Goal: Task Accomplishment & Management: Use online tool/utility

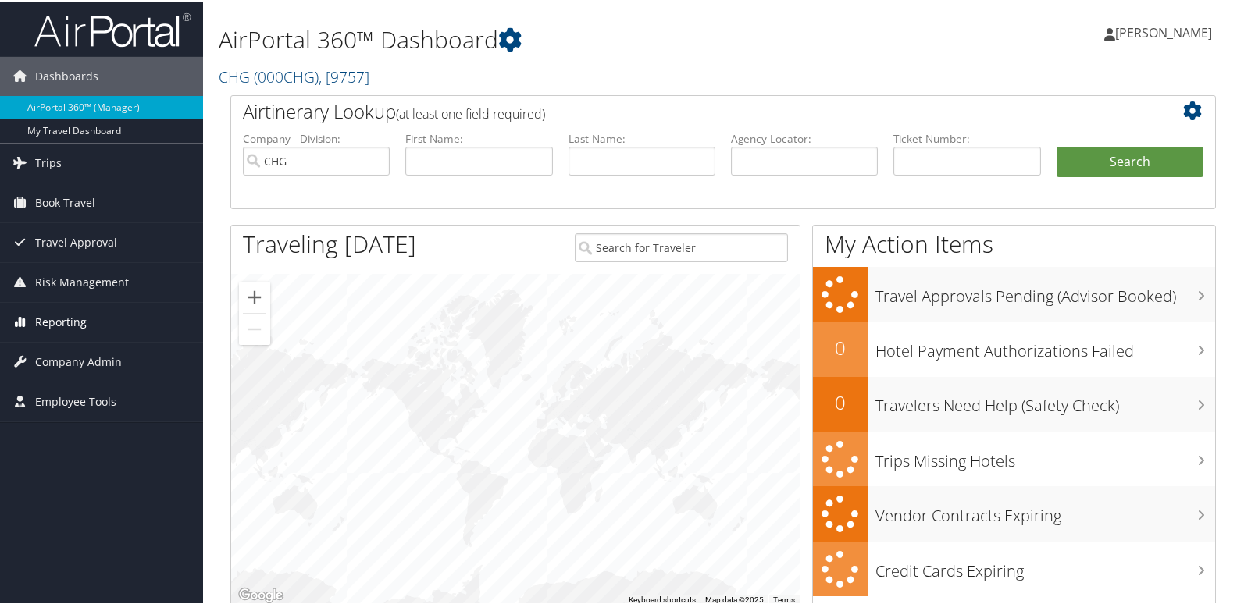
click at [66, 330] on span "Reporting" at bounding box center [61, 320] width 52 height 39
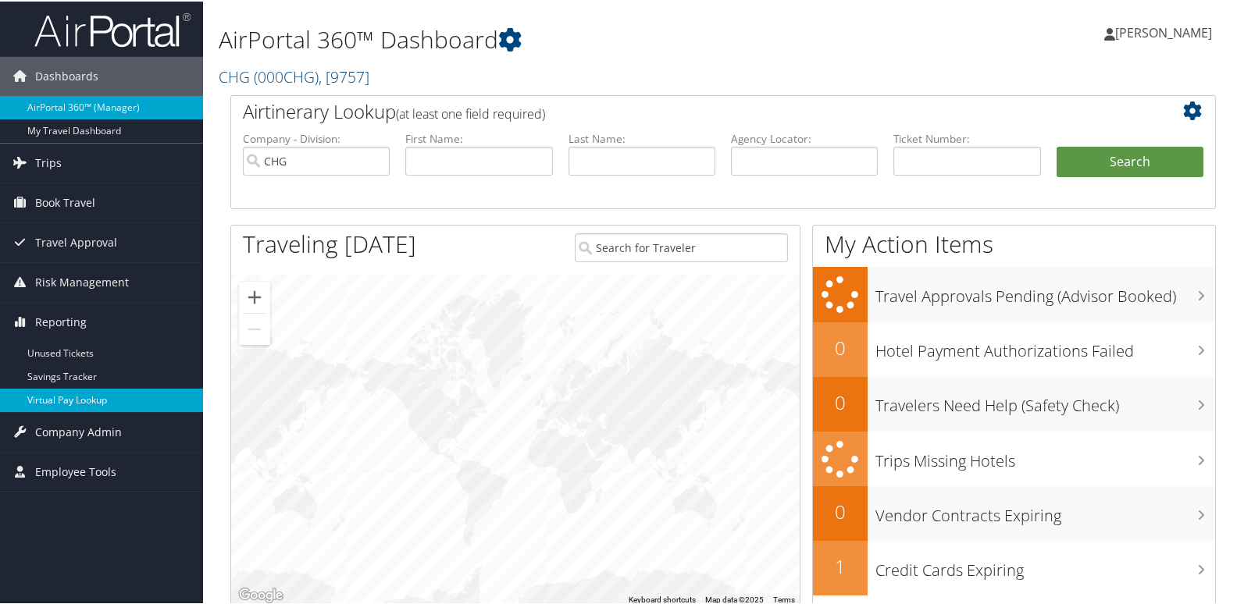
click at [55, 394] on link "Virtual Pay Lookup" at bounding box center [101, 398] width 203 height 23
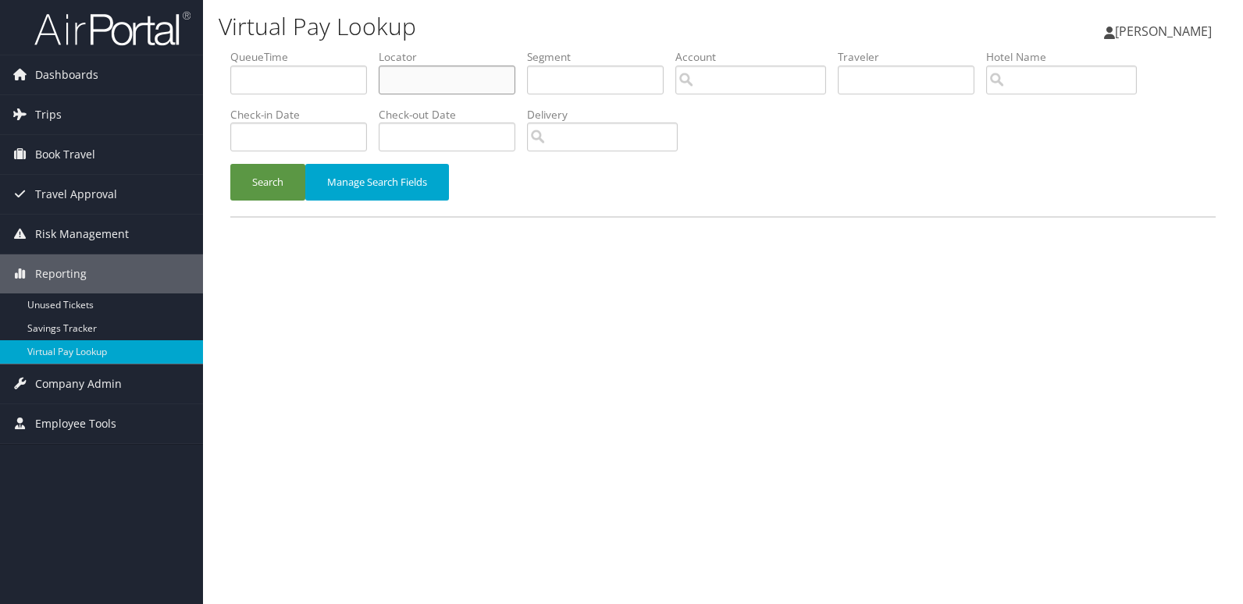
drag, startPoint x: 418, startPoint y: 80, endPoint x: 372, endPoint y: 86, distance: 46.4
click at [419, 80] on input "text" at bounding box center [447, 80] width 137 height 29
paste input "ITTLES"
type input "ITTLES"
click at [216, 175] on div "Virtual Pay Lookup Luke Perry Luke Perry My Settings Travel Agency Contacts Vie…" at bounding box center [723, 302] width 1040 height 604
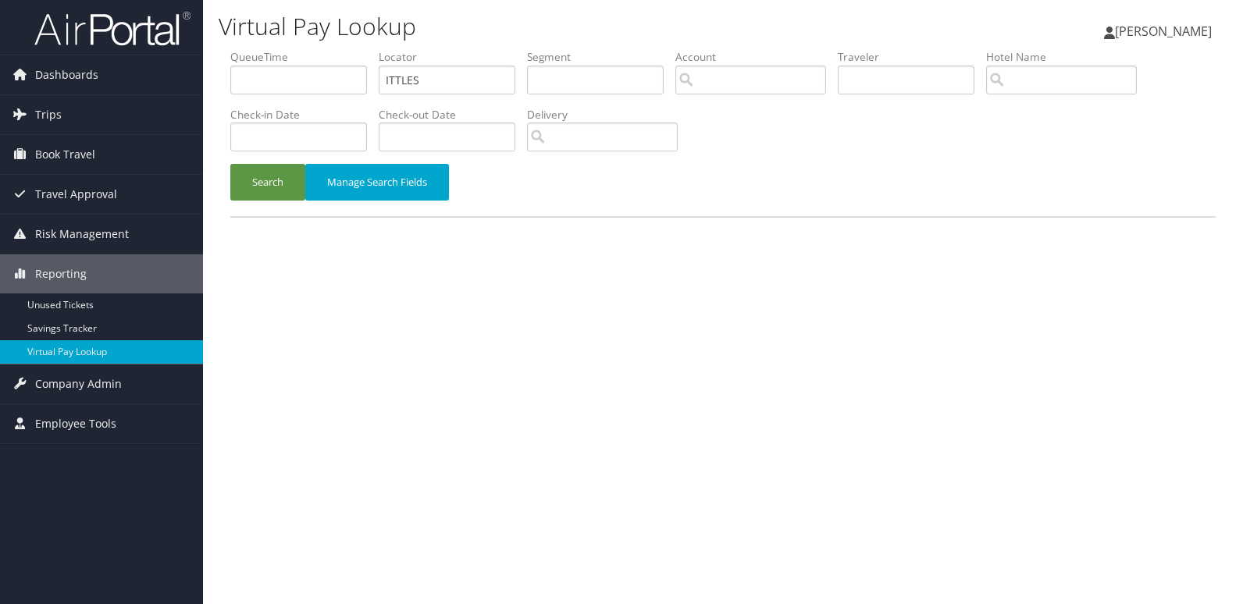
click at [303, 201] on div "Search Manage Search Fields" at bounding box center [723, 190] width 1009 height 52
click at [282, 193] on button "Search" at bounding box center [267, 182] width 75 height 37
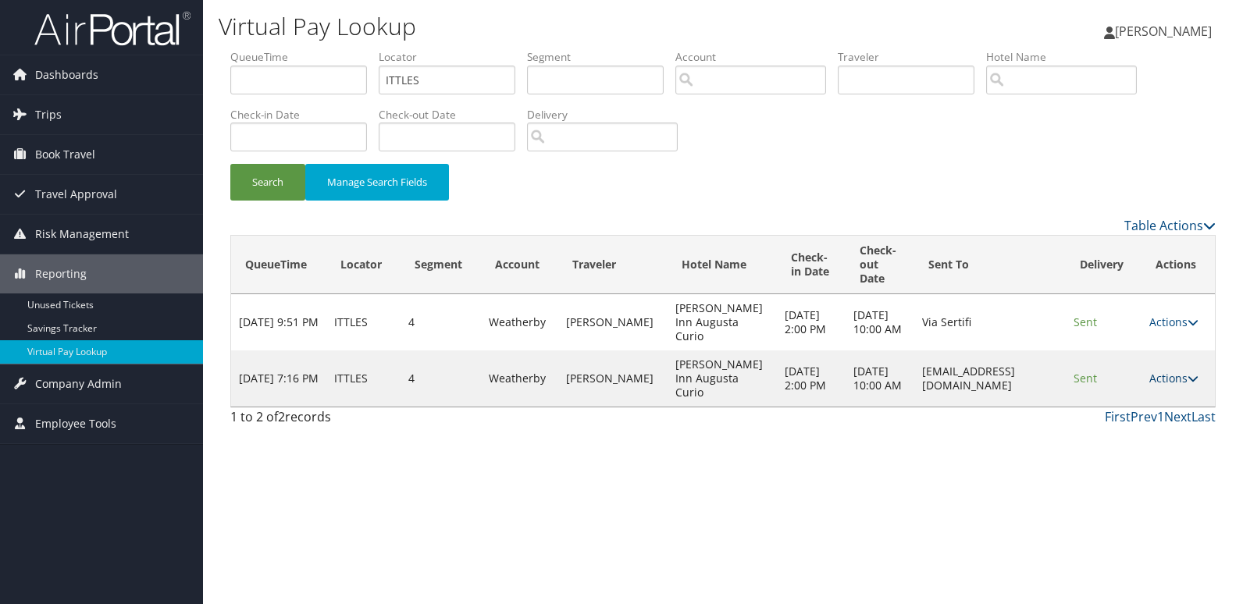
click at [1178, 372] on link "Actions" at bounding box center [1173, 378] width 49 height 15
click at [1128, 421] on link "Logs" at bounding box center [1143, 428] width 98 height 27
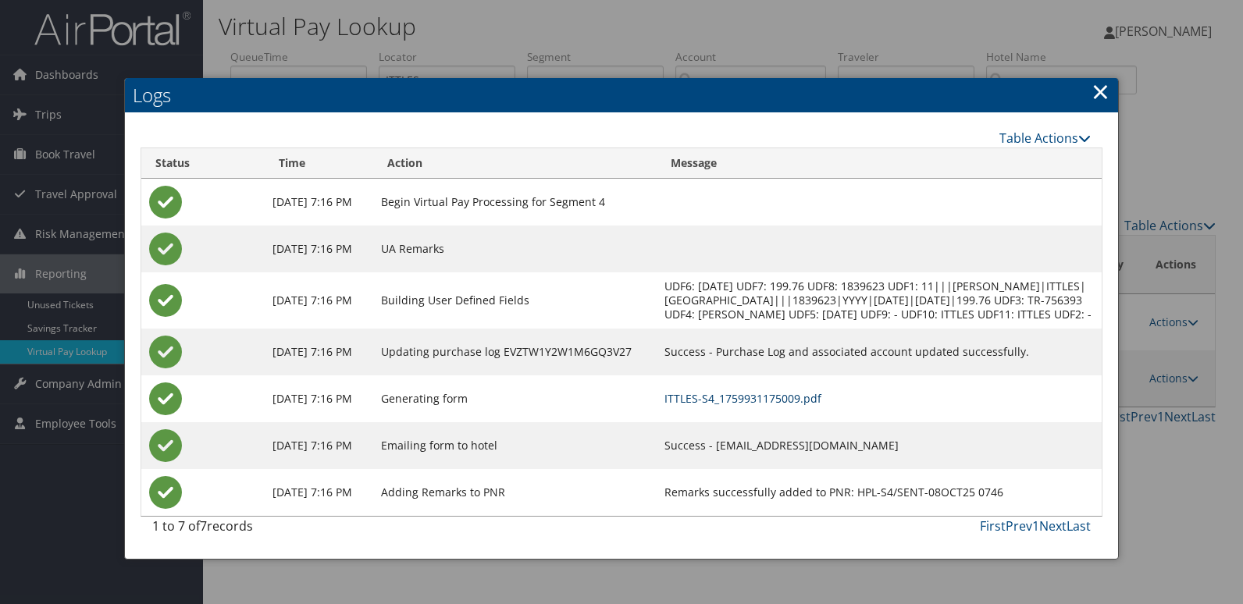
click at [785, 406] on link "ITTLES-S4_1759931175009.pdf" at bounding box center [742, 398] width 157 height 15
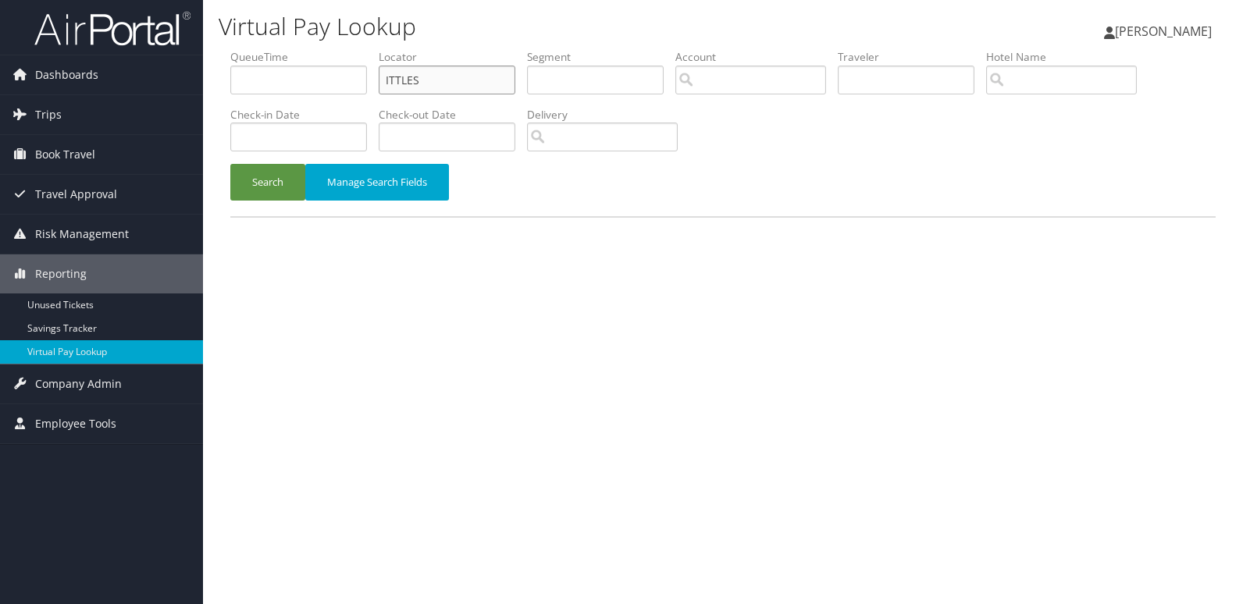
drag, startPoint x: 455, startPoint y: 89, endPoint x: 265, endPoint y: 88, distance: 189.7
click at [265, 49] on ul "QueueTime Locator ITTLES Segment Account Traveler Hotel Name Check-in Date Chec…" at bounding box center [722, 49] width 985 height 0
paste input "GIRNK"
type input "GIRNKS"
click at [273, 173] on button "Search" at bounding box center [267, 182] width 75 height 37
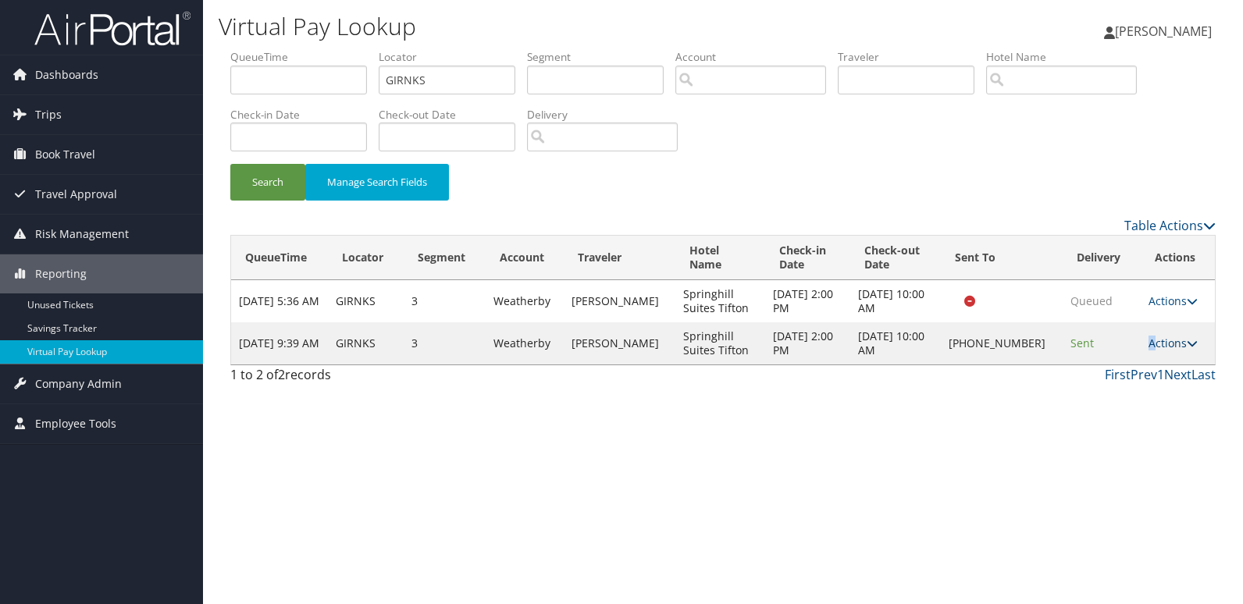
click at [1148, 345] on link "Actions" at bounding box center [1172, 343] width 49 height 15
drag, startPoint x: 1145, startPoint y: 345, endPoint x: 1099, endPoint y: 387, distance: 62.4
click at [1099, 387] on link "Logs" at bounding box center [1120, 392] width 133 height 27
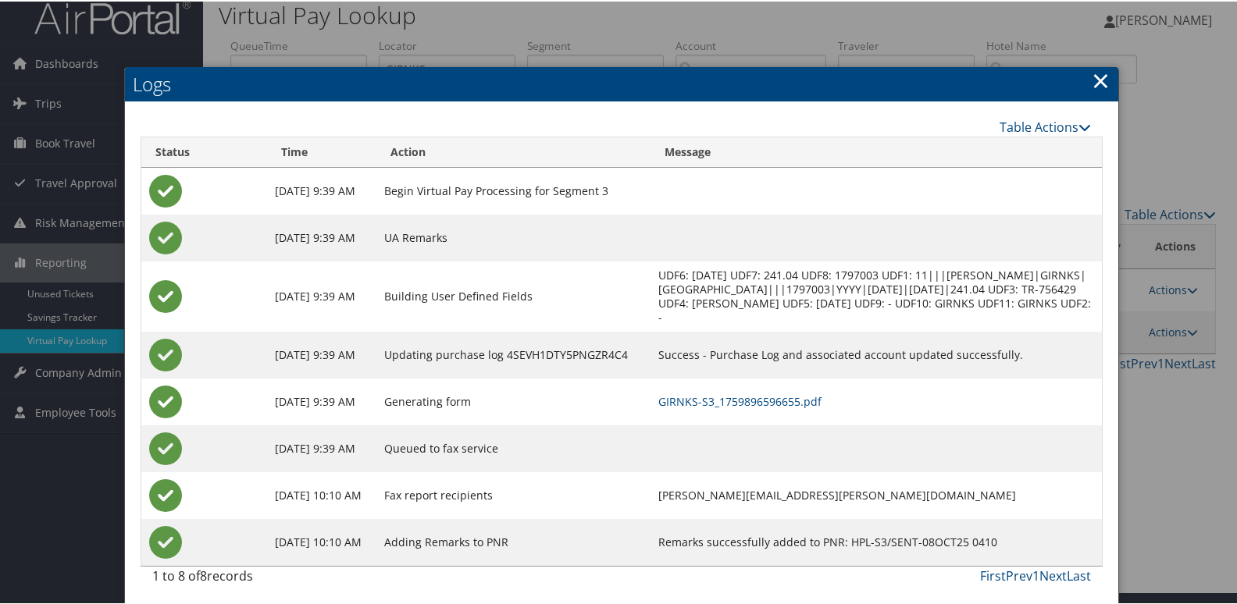
scroll to position [16, 0]
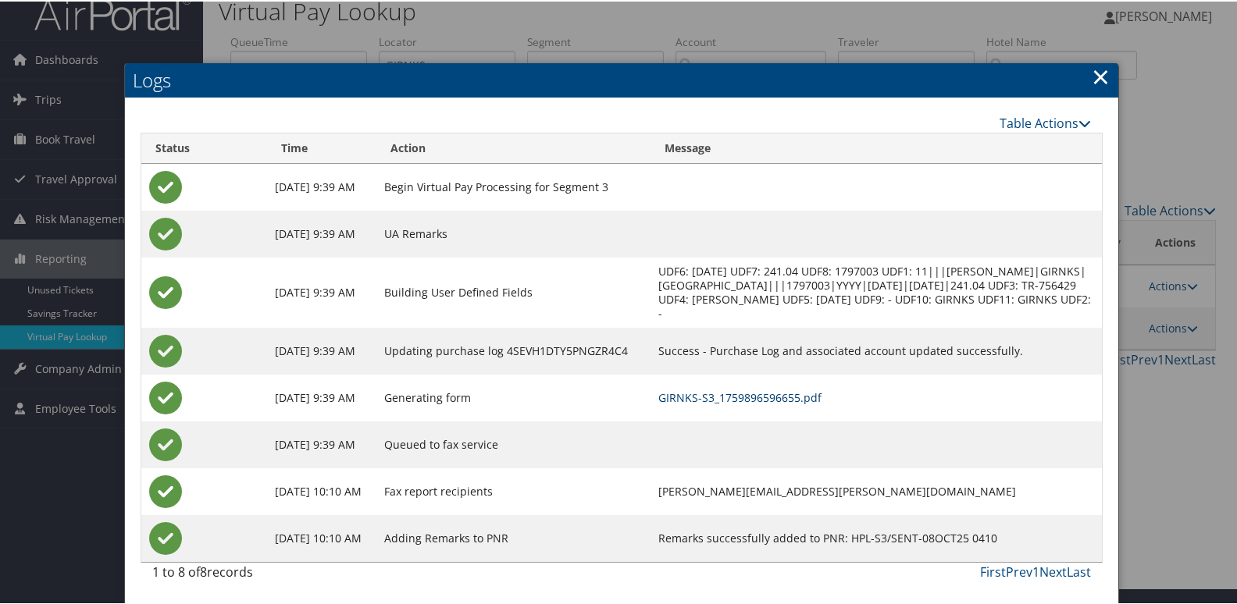
click at [787, 401] on link "GIRNKS-S3_1759896596655.pdf" at bounding box center [739, 396] width 163 height 15
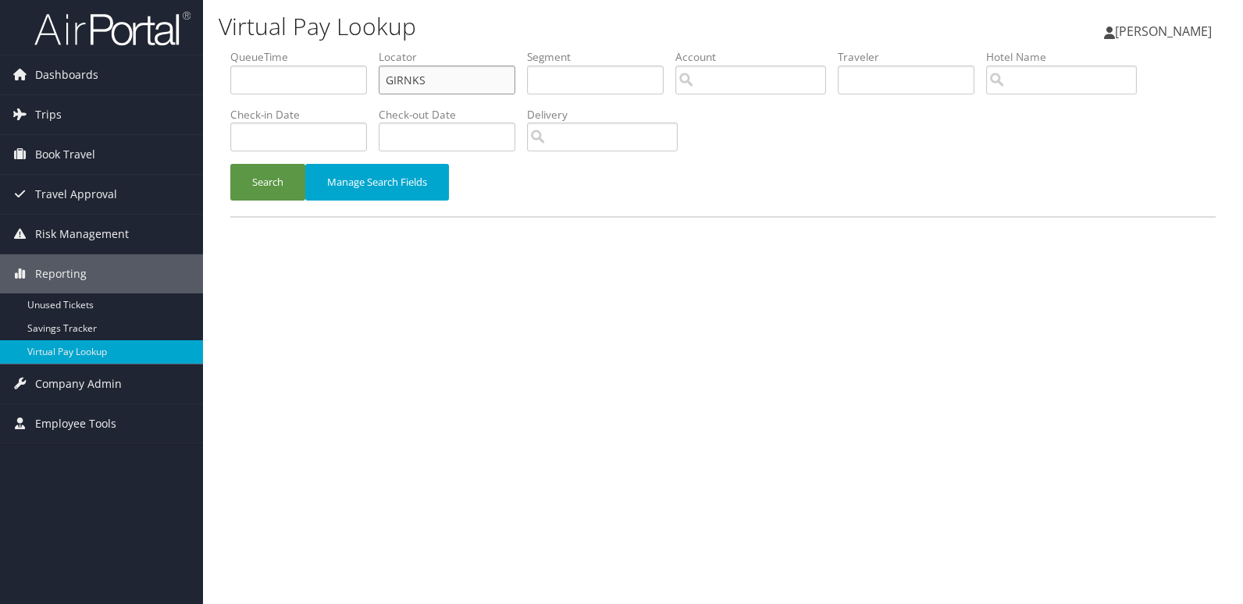
drag, startPoint x: 362, startPoint y: 75, endPoint x: 243, endPoint y: 75, distance: 119.4
click at [272, 49] on ul "QueueTime Locator GIRNKS Segment Account Traveler Hotel Name Check-in Date Chec…" at bounding box center [722, 49] width 985 height 0
paste input "EOCCNY"
type input "EOCCNY"
click at [272, 183] on button "Search" at bounding box center [267, 182] width 75 height 37
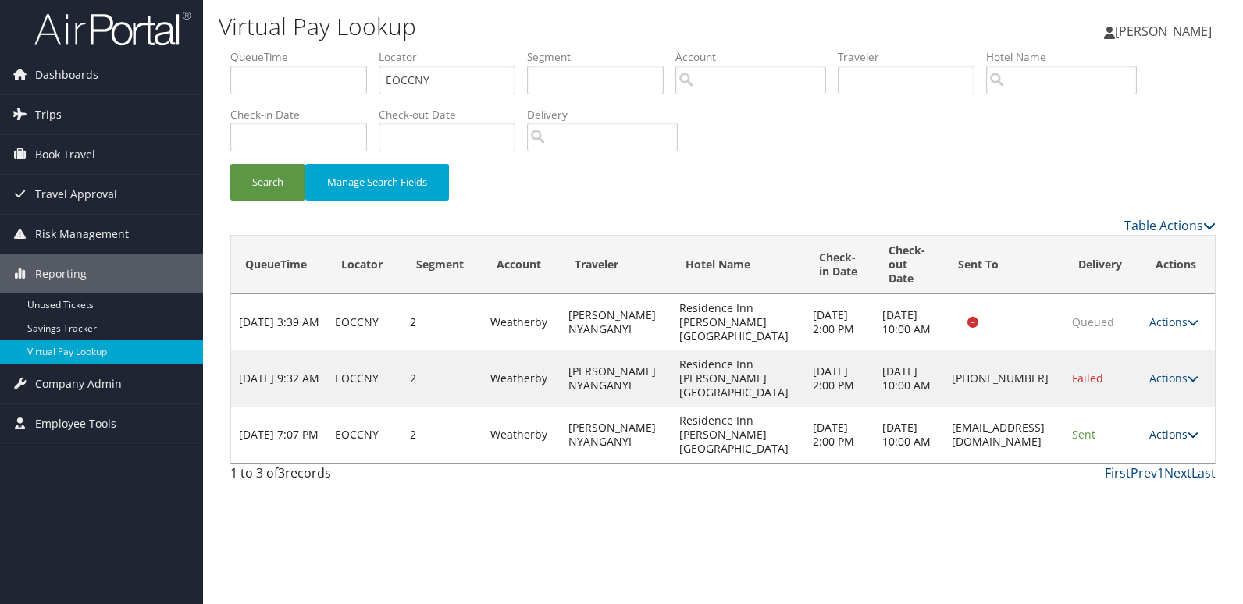
click at [1178, 440] on link "Actions" at bounding box center [1173, 434] width 49 height 15
click at [1112, 484] on link "Logs" at bounding box center [1141, 484] width 98 height 27
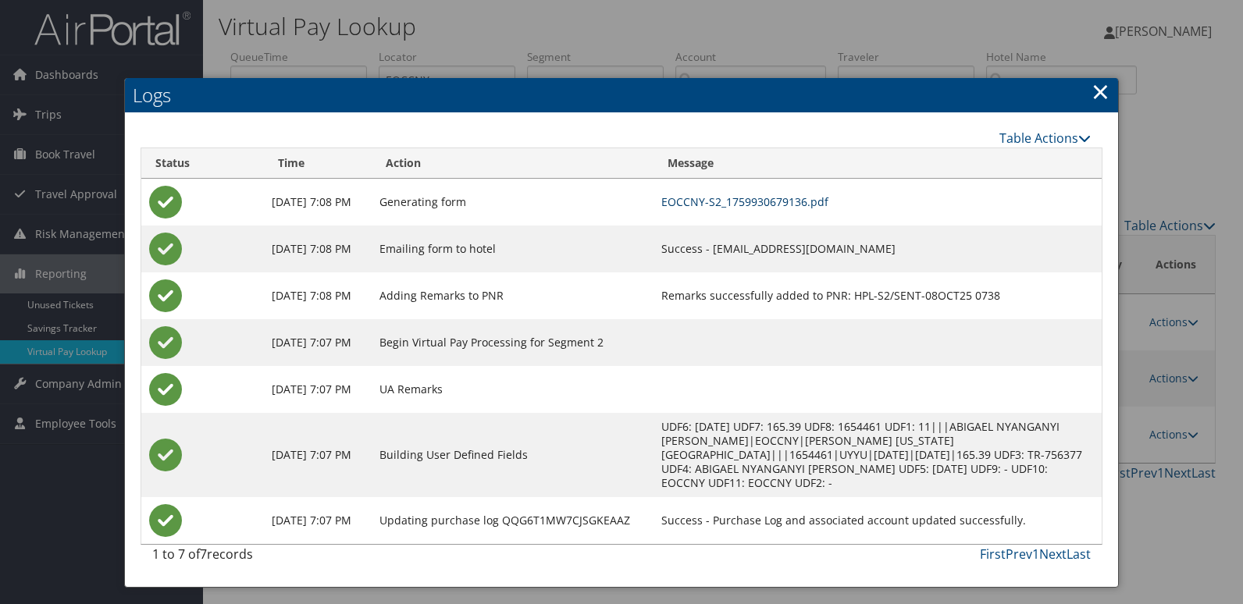
click at [778, 205] on link "EOCCNY-S2_1759930679136.pdf" at bounding box center [744, 201] width 167 height 15
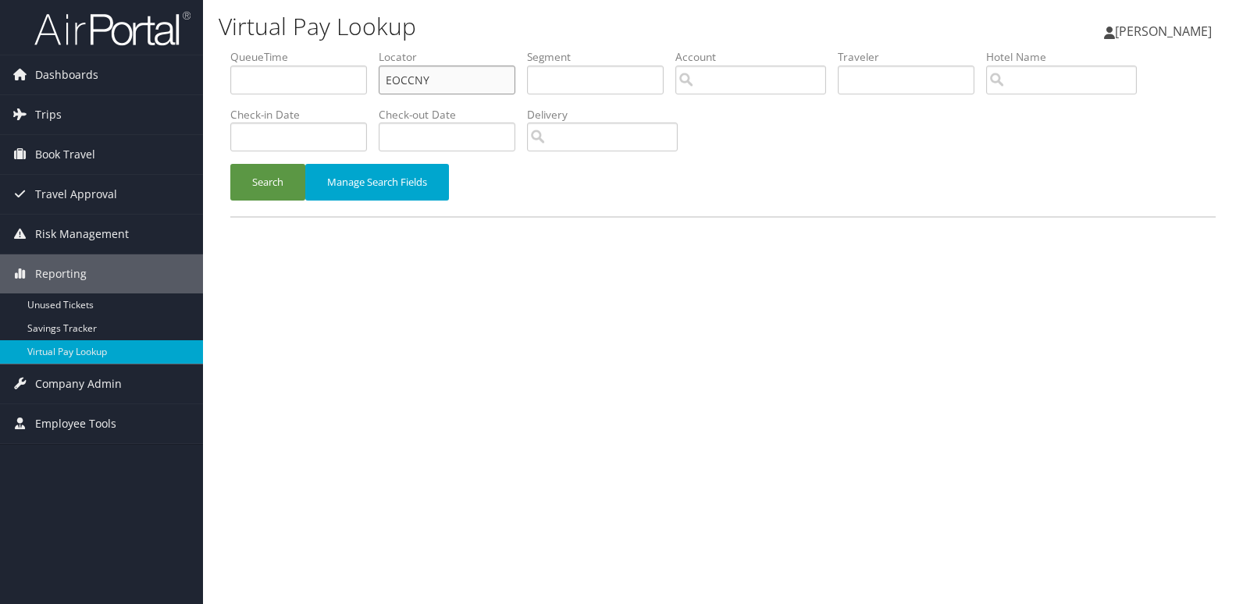
drag, startPoint x: 443, startPoint y: 85, endPoint x: 326, endPoint y: 87, distance: 116.3
click at [343, 49] on ul "QueueTime Locator EOCCNY Segment Account Traveler Hotel Name Check-in Date Chec…" at bounding box center [722, 49] width 985 height 0
paste input "DEVCYT"
type input "DEVCYT"
click at [294, 169] on button "Search" at bounding box center [267, 182] width 75 height 37
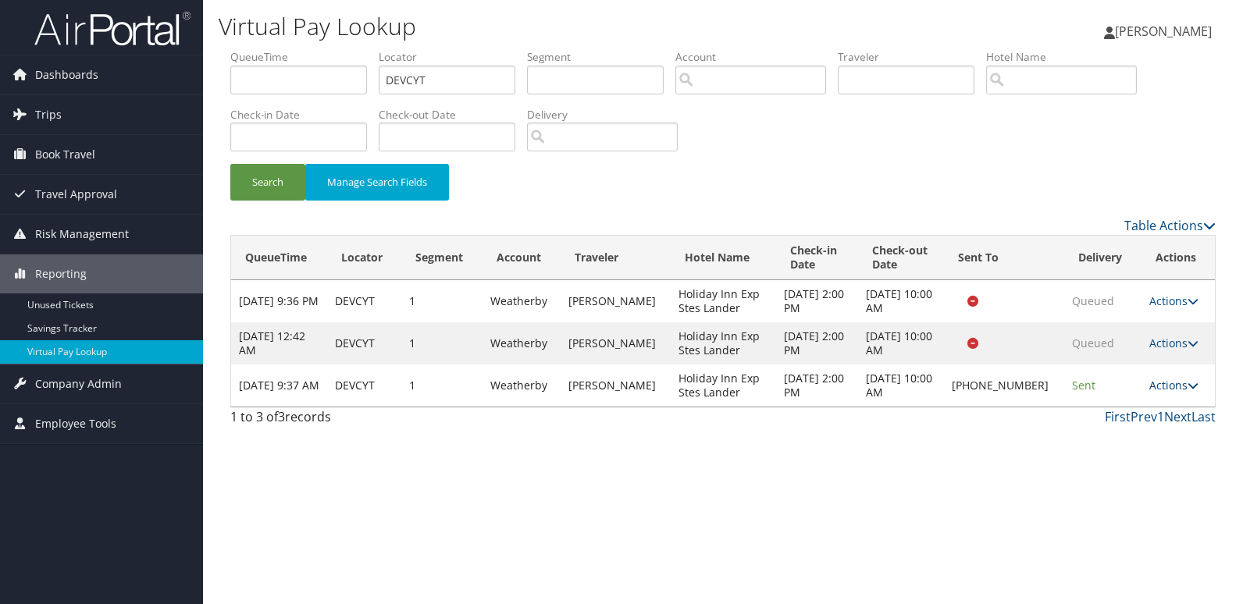
click at [1158, 384] on link "Actions" at bounding box center [1173, 385] width 49 height 15
click at [1103, 430] on link "Logs" at bounding box center [1121, 435] width 133 height 27
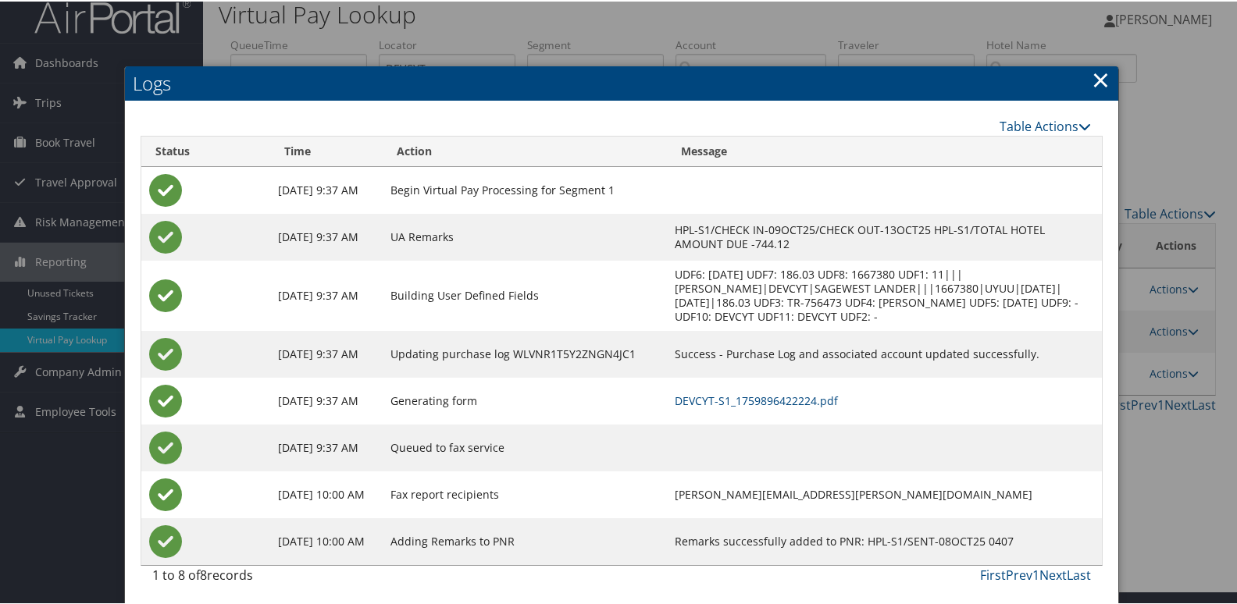
scroll to position [16, 0]
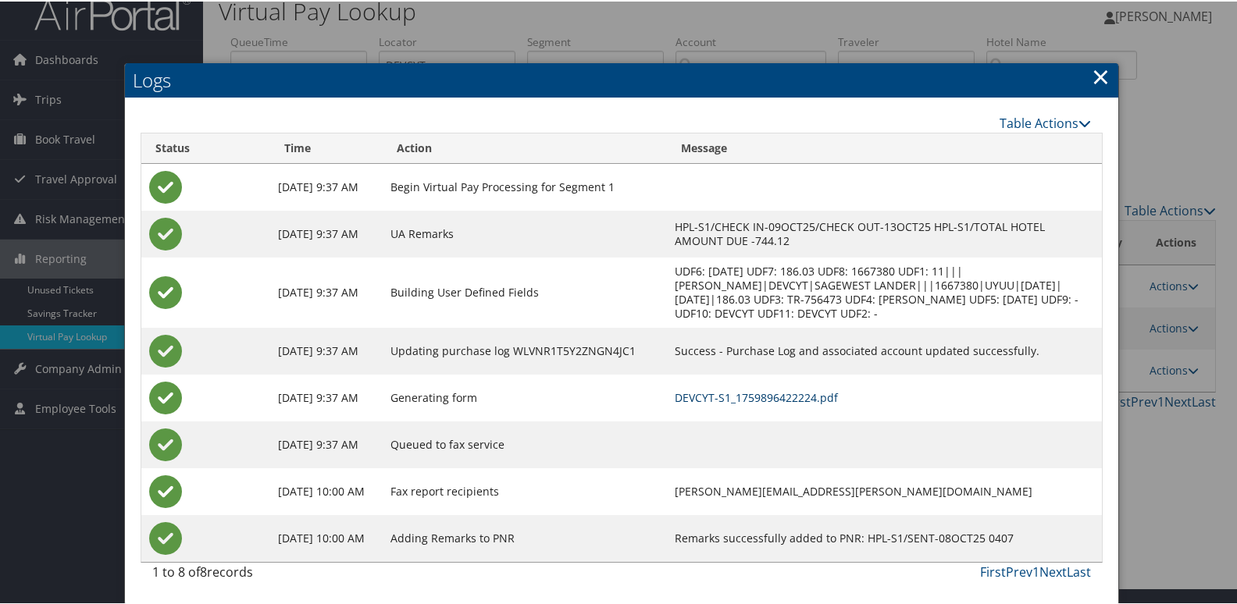
click at [790, 399] on link "DEVCYT-S1_1759896422224.pdf" at bounding box center [755, 396] width 163 height 15
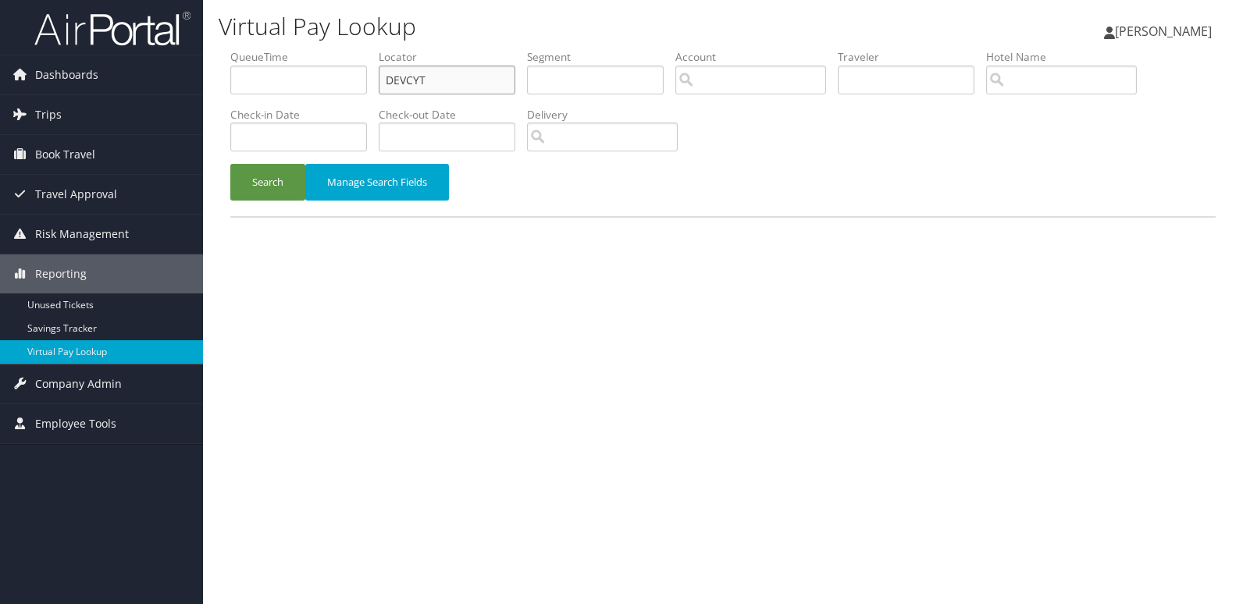
drag, startPoint x: 0, startPoint y: 0, endPoint x: 247, endPoint y: 94, distance: 264.1
click at [247, 49] on ul "QueueTime Locator DEVCYT Segment Account Traveler Hotel Name Check-in Date Chec…" at bounding box center [722, 49] width 985 height 0
paste input "OHWJNV"
type input "OHWJNV"
click at [268, 176] on button "Search" at bounding box center [267, 182] width 75 height 37
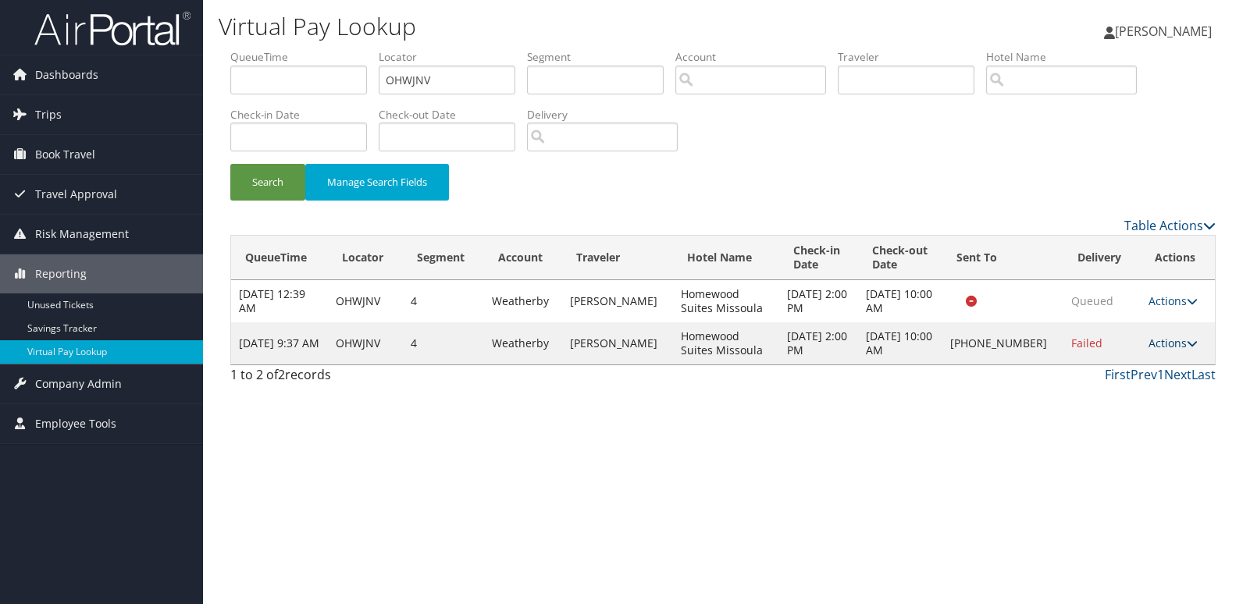
click at [1178, 347] on link "Actions" at bounding box center [1172, 343] width 49 height 15
click at [1112, 387] on link "Logs" at bounding box center [1120, 392] width 133 height 27
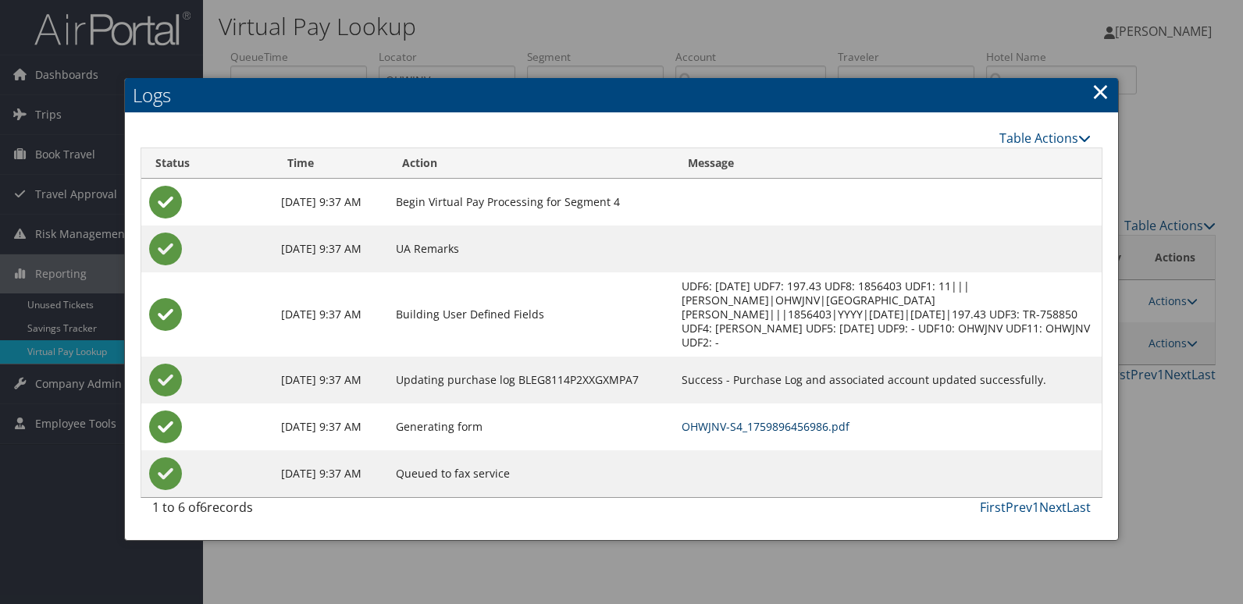
click at [806, 419] on link "OHWJNV-S4_1759896456986.pdf" at bounding box center [766, 426] width 168 height 15
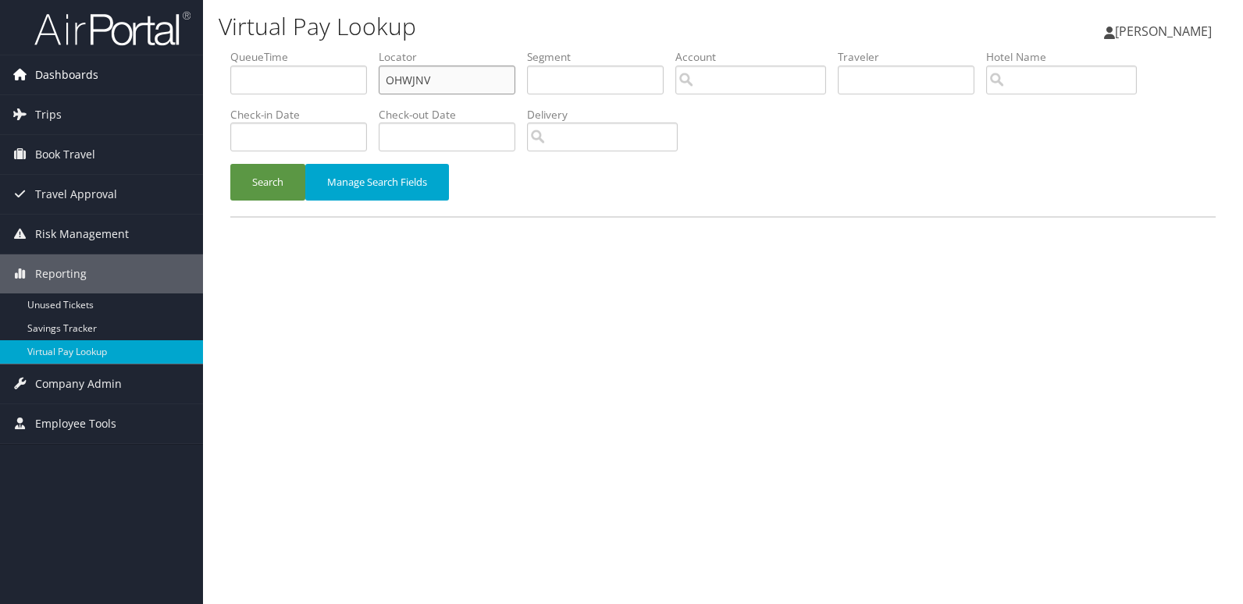
drag, startPoint x: 458, startPoint y: 78, endPoint x: 169, endPoint y: 85, distance: 289.7
click at [169, 84] on div "Dashboards AirPortal 360™ (Manager) My Travel Dashboard Trips Airtinerary® Look…" at bounding box center [621, 302] width 1243 height 604
paste input "CYFAUZ"
type input "CYFAUZ"
drag, startPoint x: 251, startPoint y: 190, endPoint x: 272, endPoint y: 199, distance: 22.8
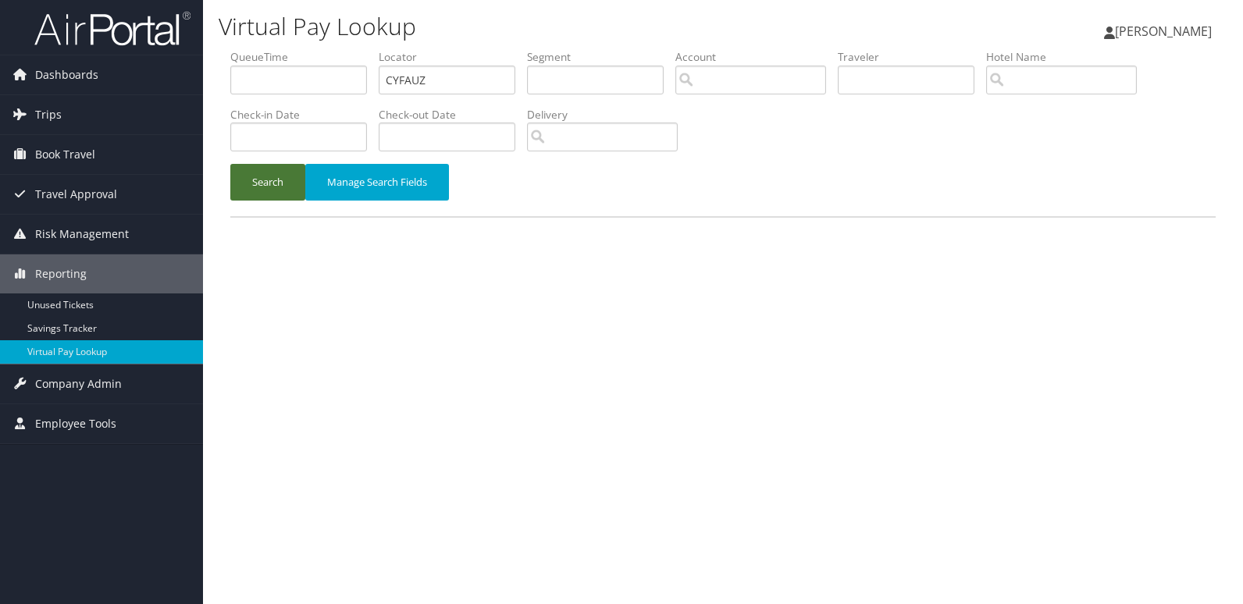
click at [251, 190] on button "Search" at bounding box center [267, 182] width 75 height 37
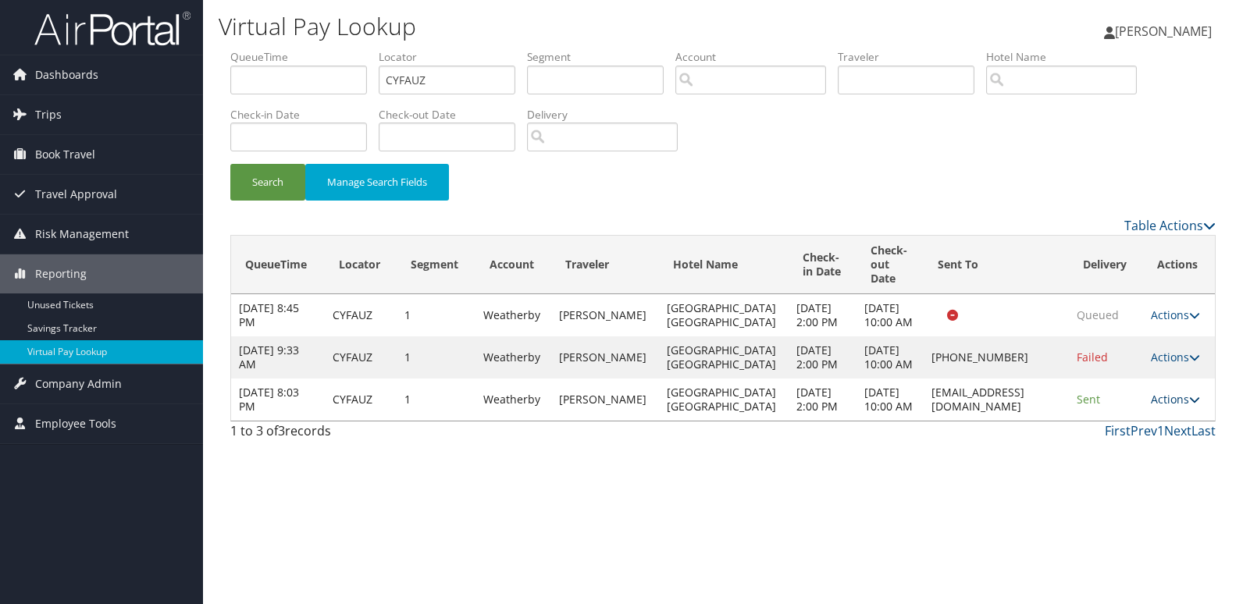
click at [1170, 407] on link "Actions" at bounding box center [1175, 399] width 49 height 15
click at [1109, 485] on icon at bounding box center [1108, 484] width 14 height 11
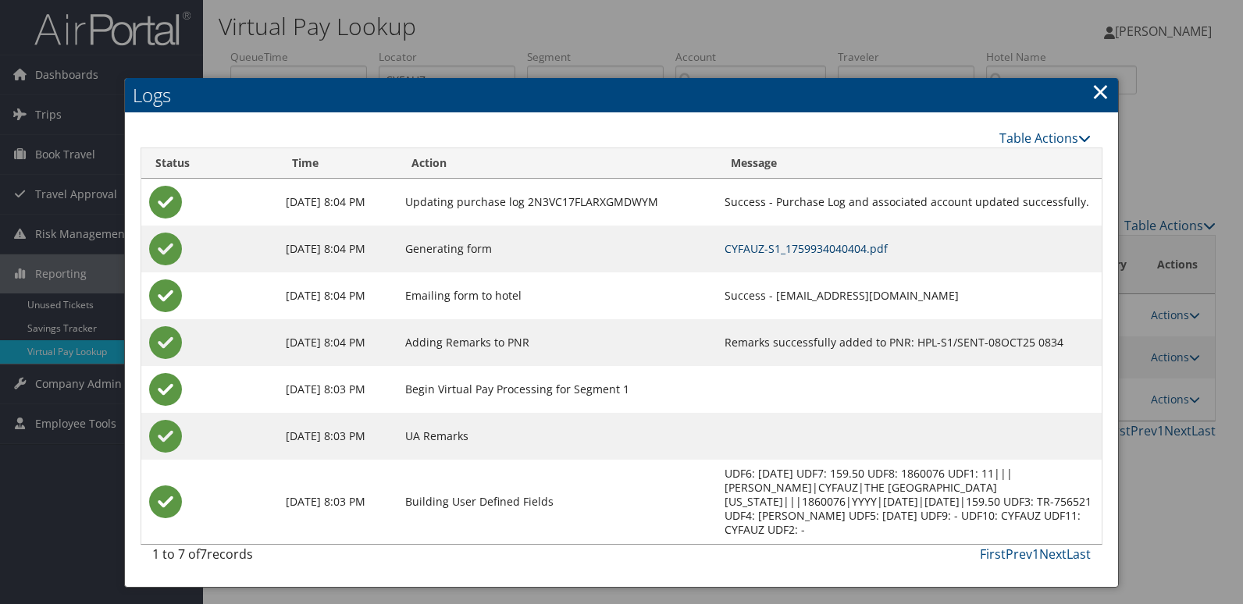
click at [790, 248] on link "CYFAUZ-S1_1759934040404.pdf" at bounding box center [805, 248] width 163 height 15
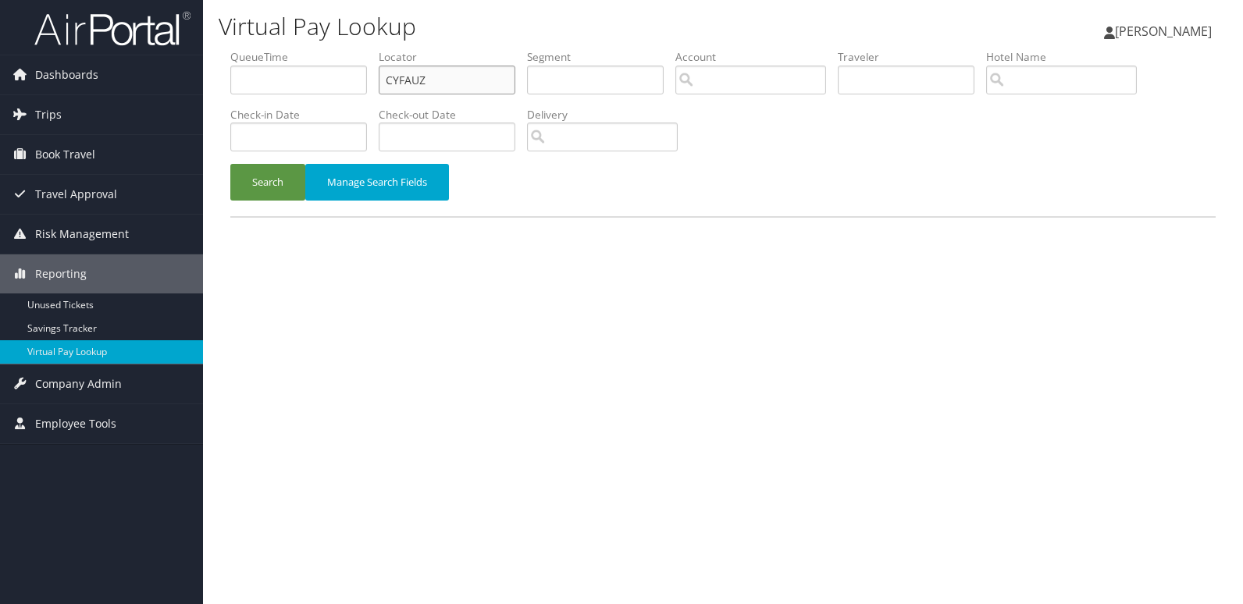
drag, startPoint x: 439, startPoint y: 78, endPoint x: 259, endPoint y: 95, distance: 180.4
click at [259, 49] on ul "QueueTime Locator CYFAUZ Segment Account Traveler Hotel Name Check-in Date Chec…" at bounding box center [722, 49] width 985 height 0
paste input "FPEABP"
type input "FPEABP"
click at [267, 179] on button "Search" at bounding box center [267, 182] width 75 height 37
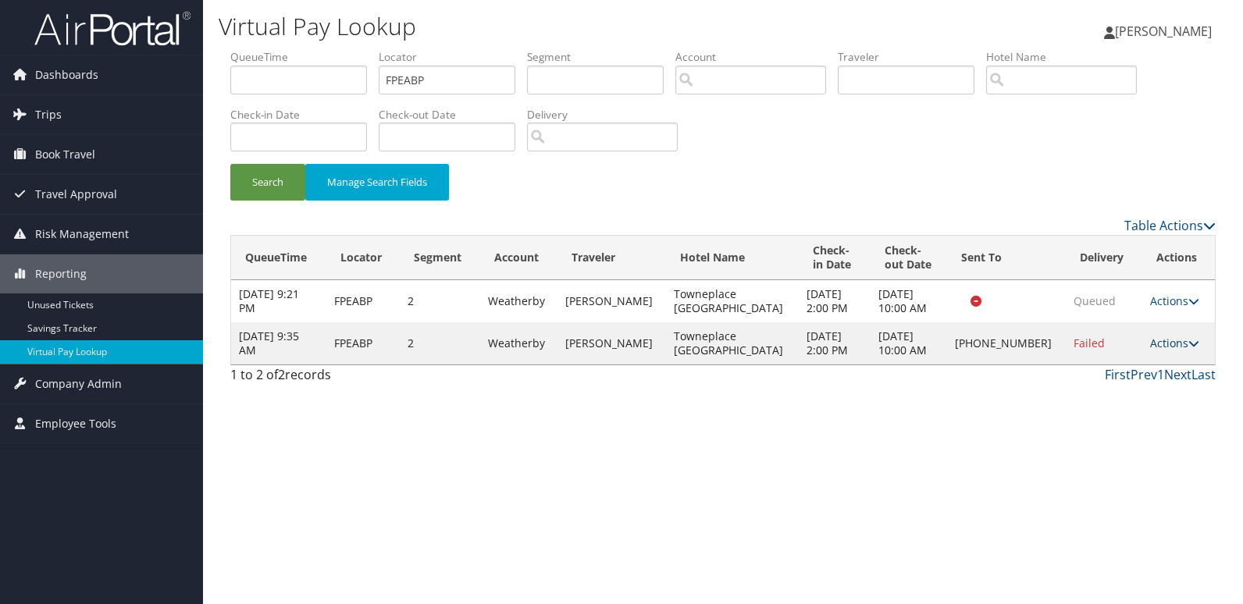
click at [1167, 346] on link "Actions" at bounding box center [1174, 343] width 49 height 15
click at [1119, 400] on link "Logs" at bounding box center [1120, 392] width 133 height 27
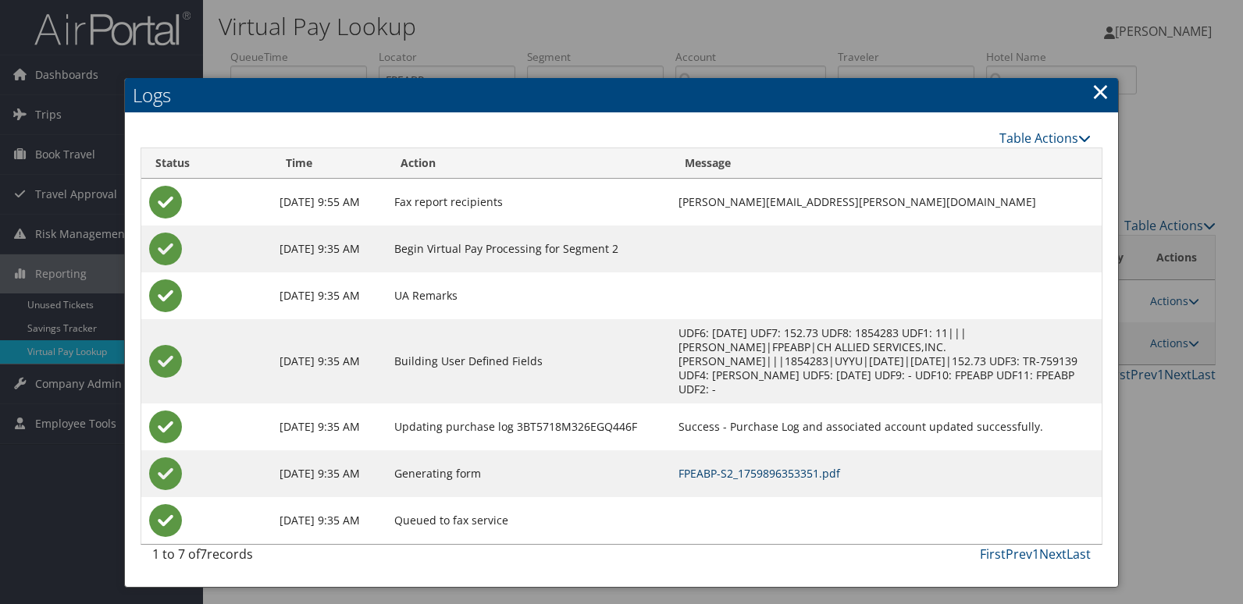
click at [692, 466] on link "FPEABP-S2_1759896353351.pdf" at bounding box center [759, 473] width 162 height 15
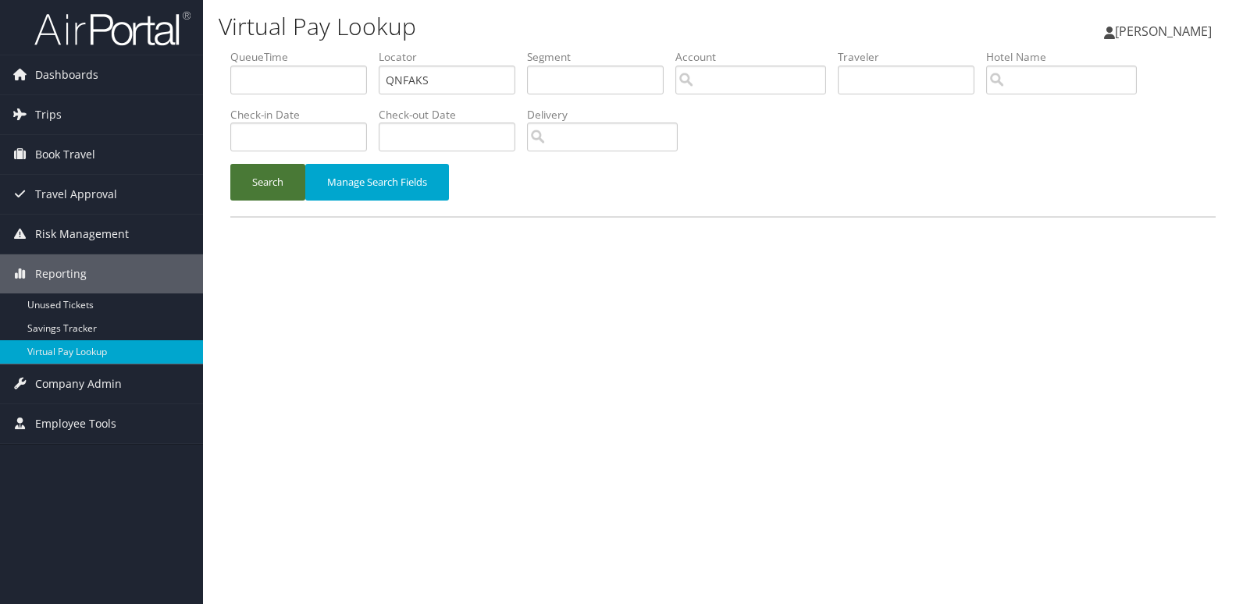
type input "QNFAKS"
click at [285, 181] on button "Search" at bounding box center [267, 182] width 75 height 37
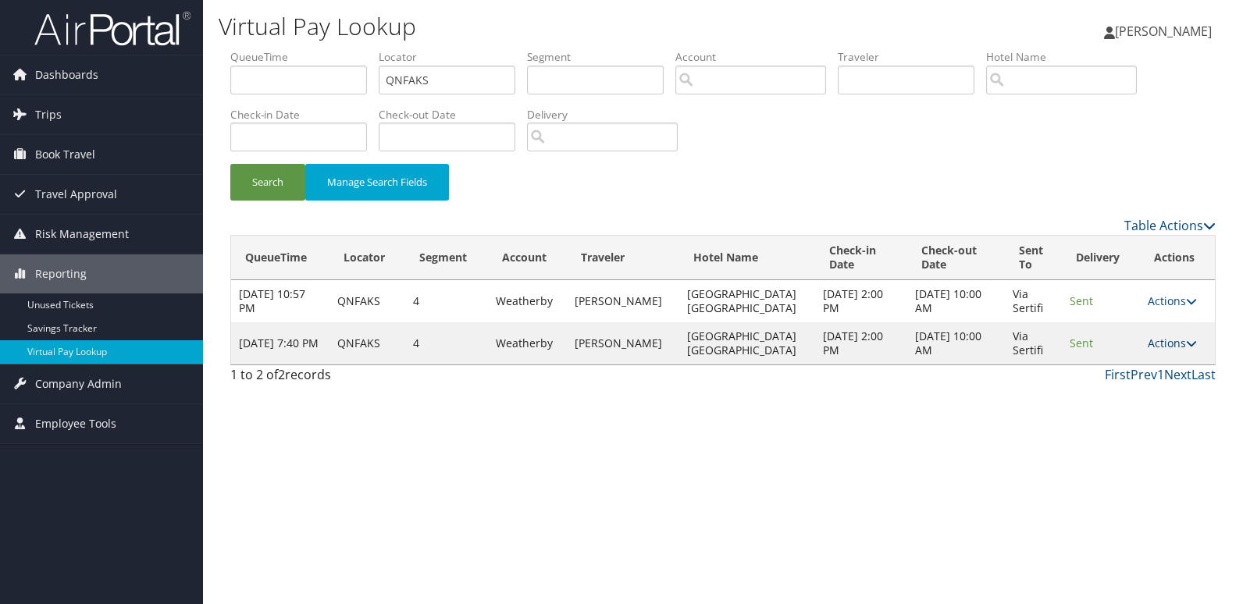
click at [1173, 348] on link "Actions" at bounding box center [1172, 343] width 49 height 15
click at [1122, 393] on link "Logs" at bounding box center [1140, 392] width 98 height 27
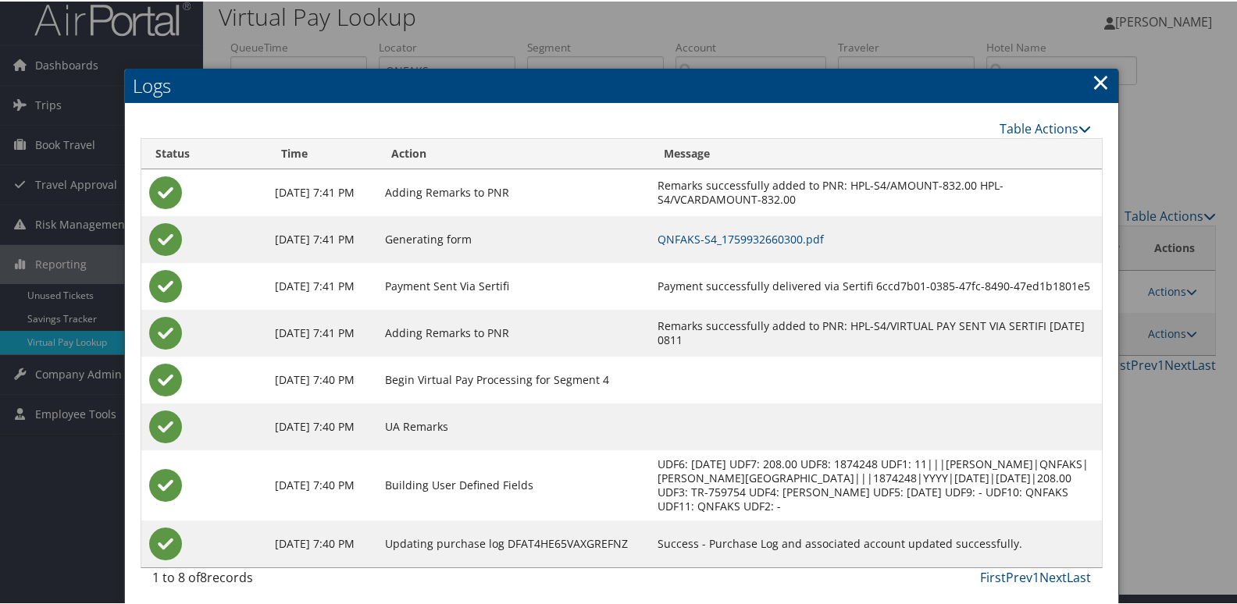
scroll to position [16, 0]
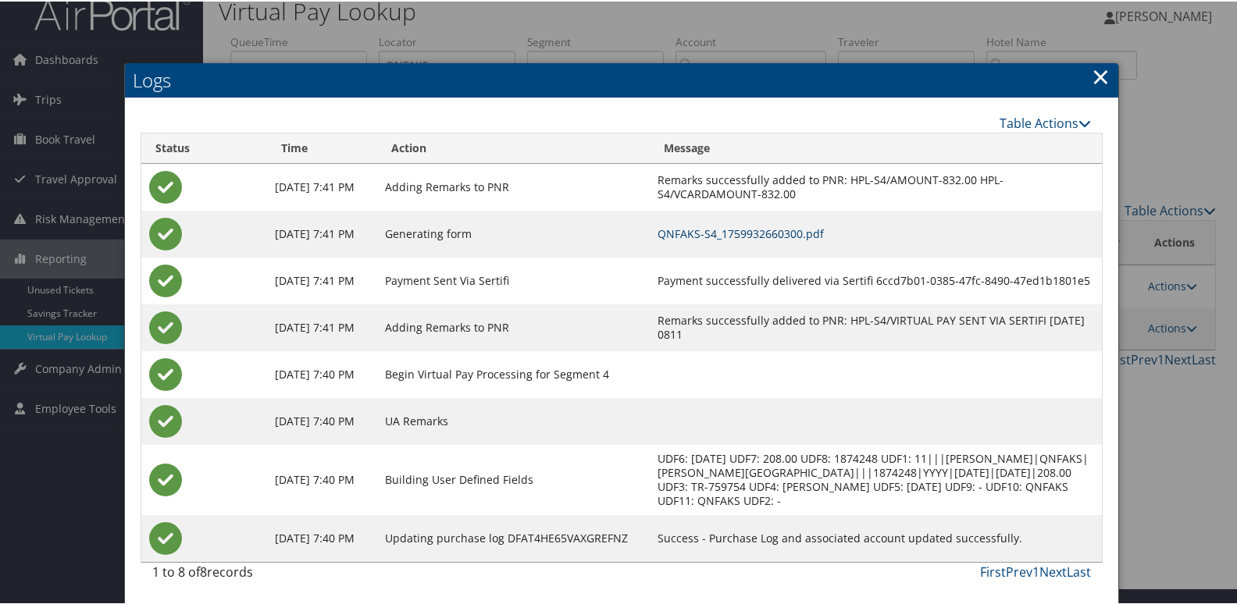
click at [795, 236] on link "QNFAKS-S4_1759932660300.pdf" at bounding box center [740, 232] width 166 height 15
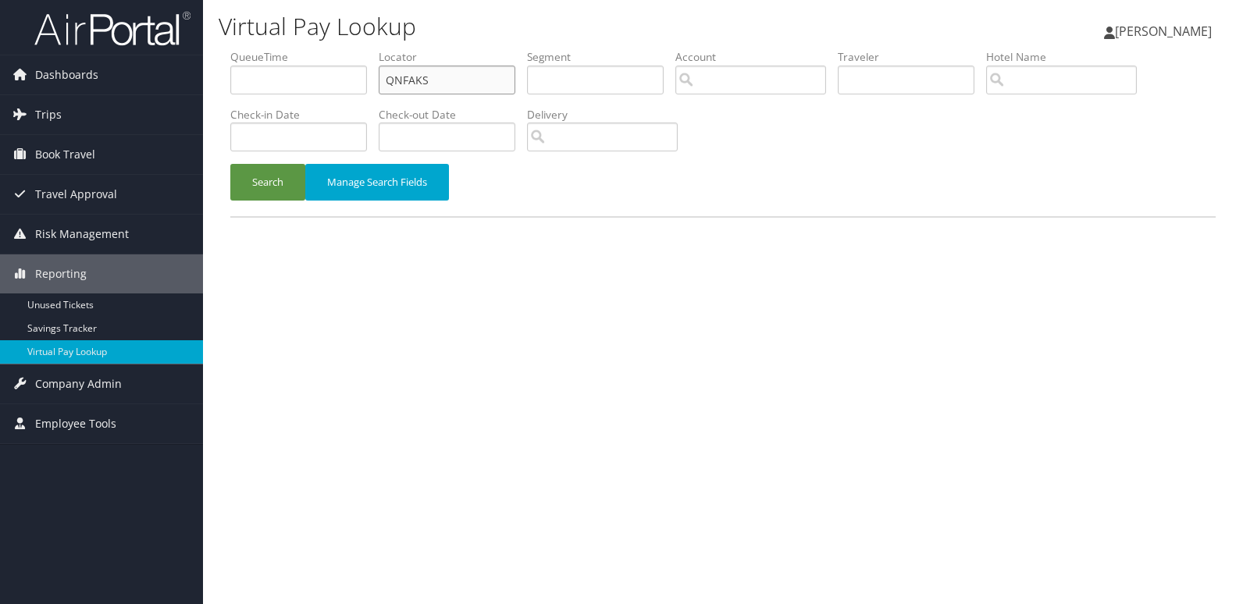
drag, startPoint x: 447, startPoint y: 85, endPoint x: 219, endPoint y: 108, distance: 229.8
click at [242, 49] on ul "QueueTime Locator QNFAKS Segment Account Traveler Hotel Name Check-in Date Chec…" at bounding box center [722, 49] width 985 height 0
paste input "FEHORC"
type input "FEHORC"
click at [272, 192] on button "Search" at bounding box center [267, 182] width 75 height 37
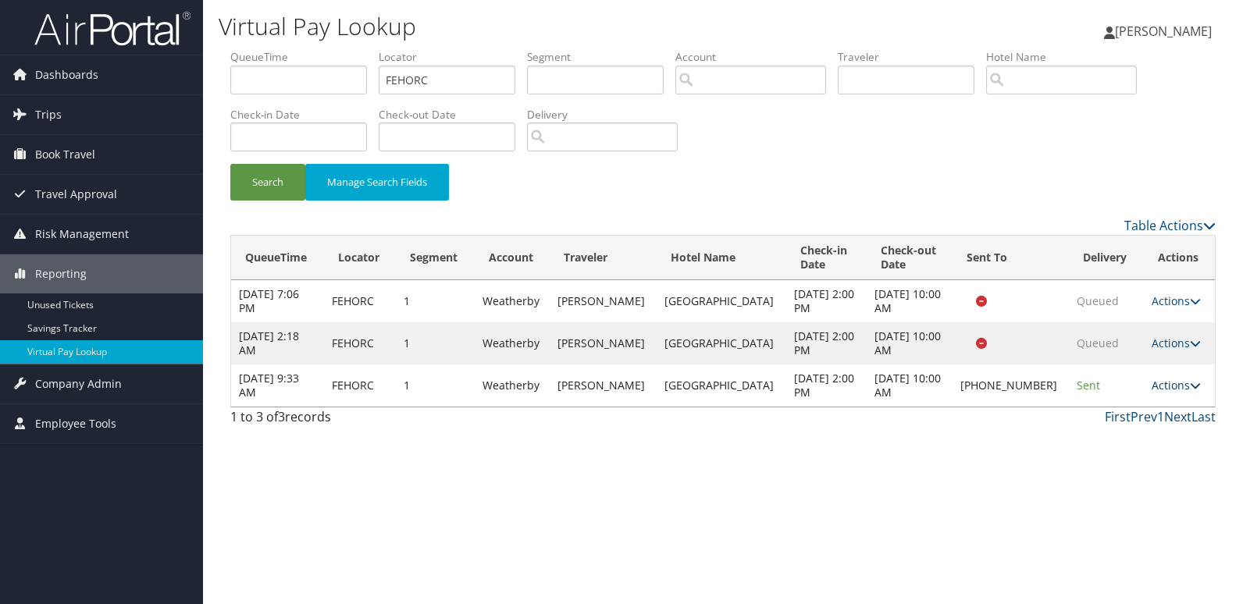
click at [1177, 382] on link "Actions" at bounding box center [1175, 385] width 49 height 15
click at [1111, 429] on link "Logs" at bounding box center [1121, 435] width 133 height 27
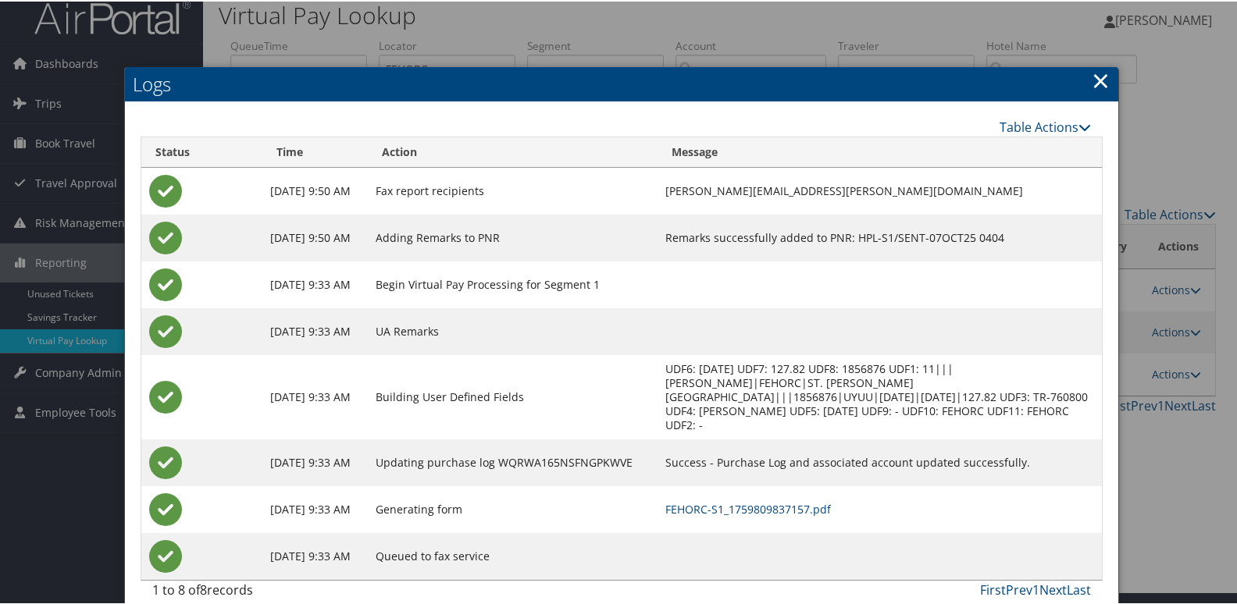
scroll to position [16, 0]
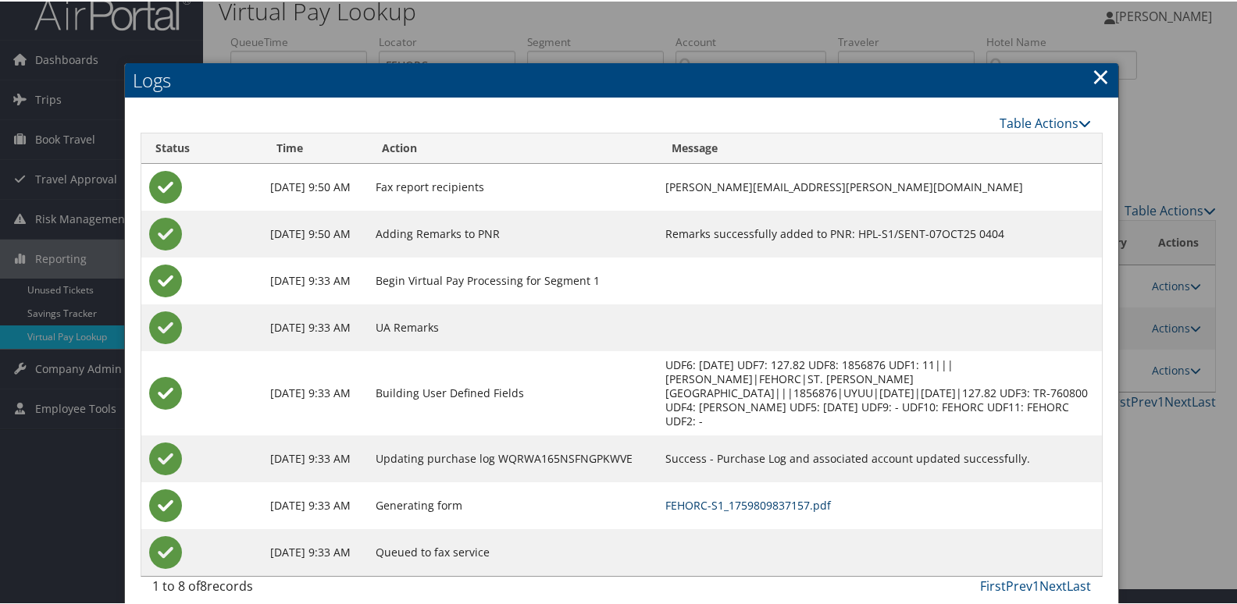
click at [695, 496] on link "FEHORC-S1_1759809837157.pdf" at bounding box center [747, 503] width 165 height 15
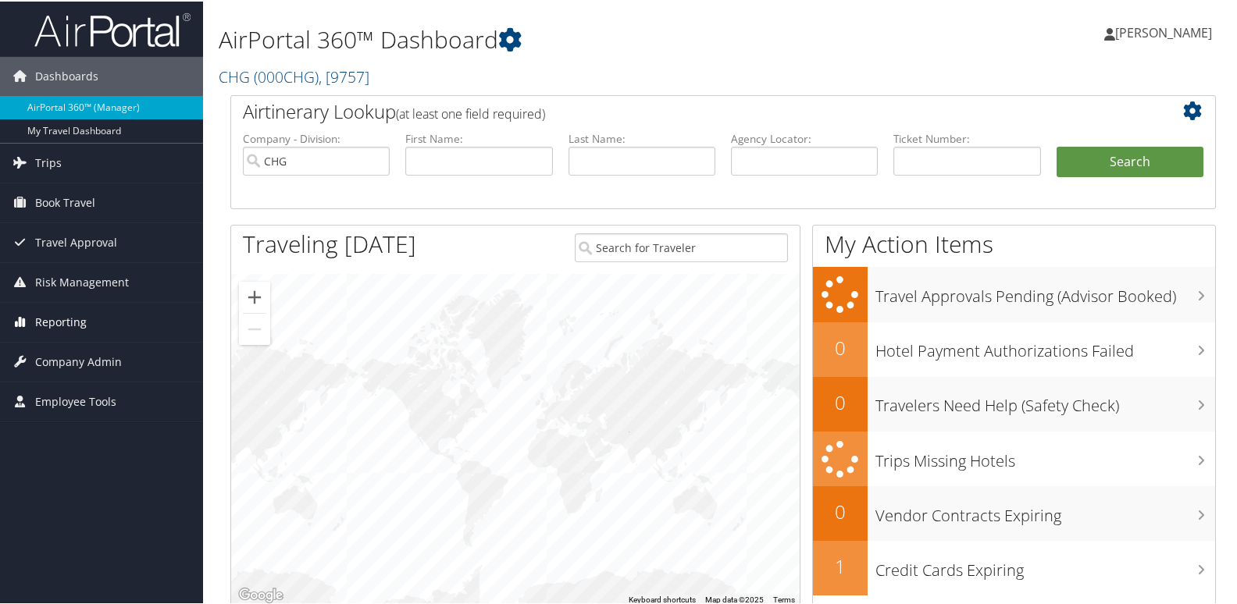
click at [47, 321] on span "Reporting" at bounding box center [61, 320] width 52 height 39
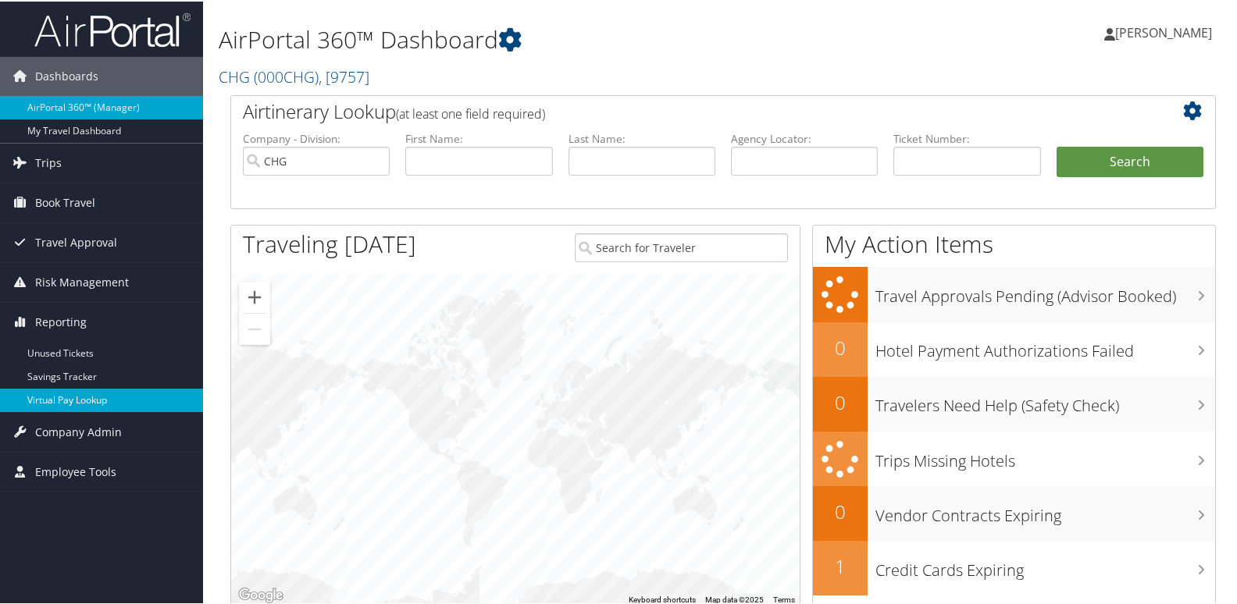
click at [59, 398] on link "Virtual Pay Lookup" at bounding box center [101, 398] width 203 height 23
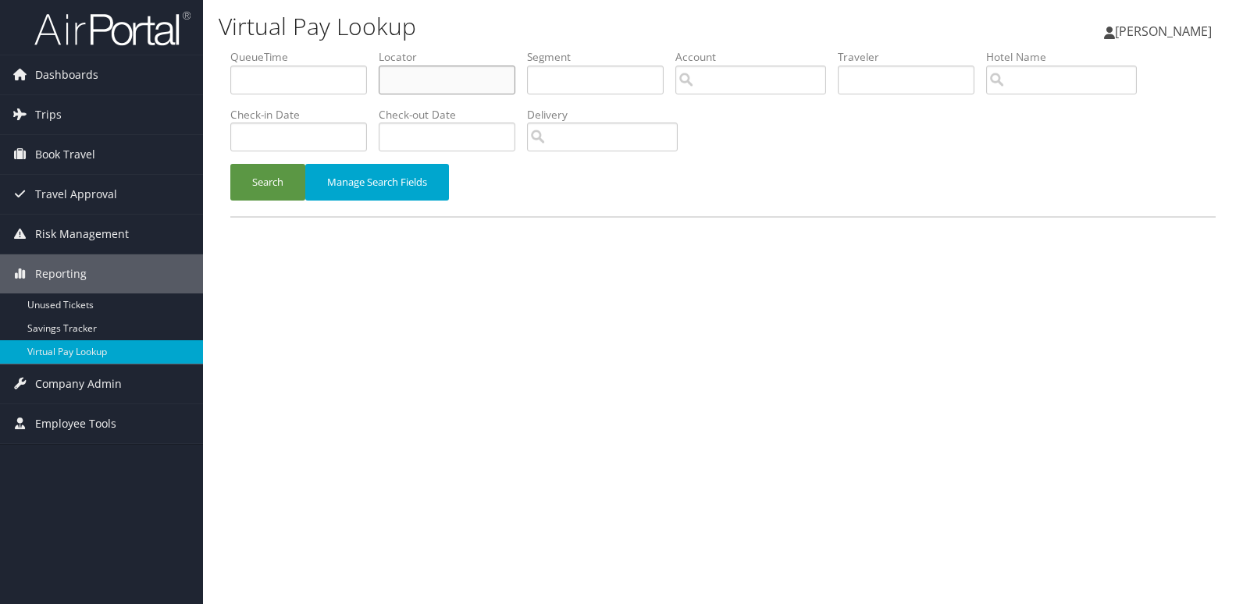
click at [445, 87] on input "text" at bounding box center [447, 80] width 137 height 29
paste input "HNPTNC"
type input "HNPTNC"
click at [283, 169] on button "Search" at bounding box center [267, 182] width 75 height 37
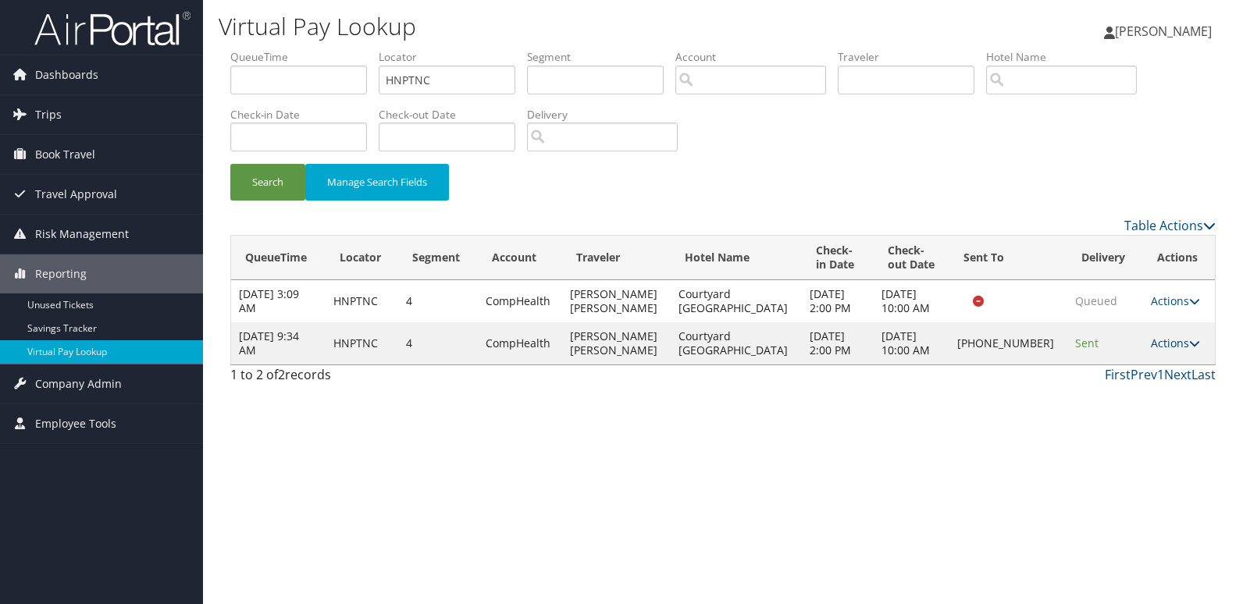
click at [1157, 340] on link "Actions" at bounding box center [1175, 343] width 49 height 15
click at [1104, 393] on link "Logs" at bounding box center [1119, 392] width 133 height 27
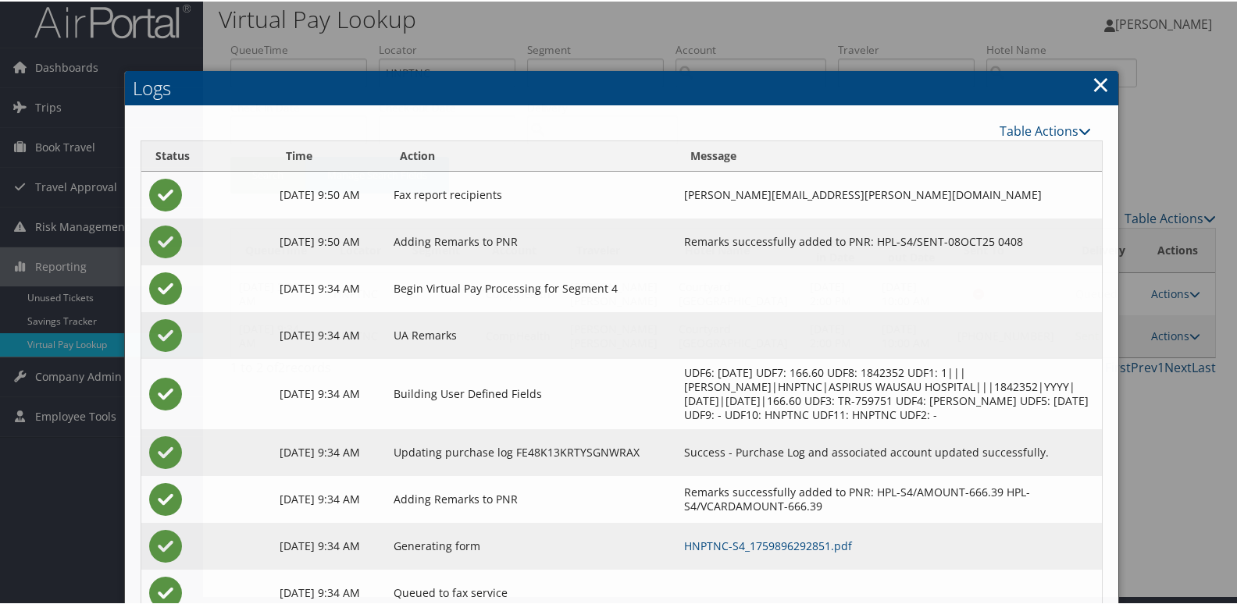
scroll to position [63, 0]
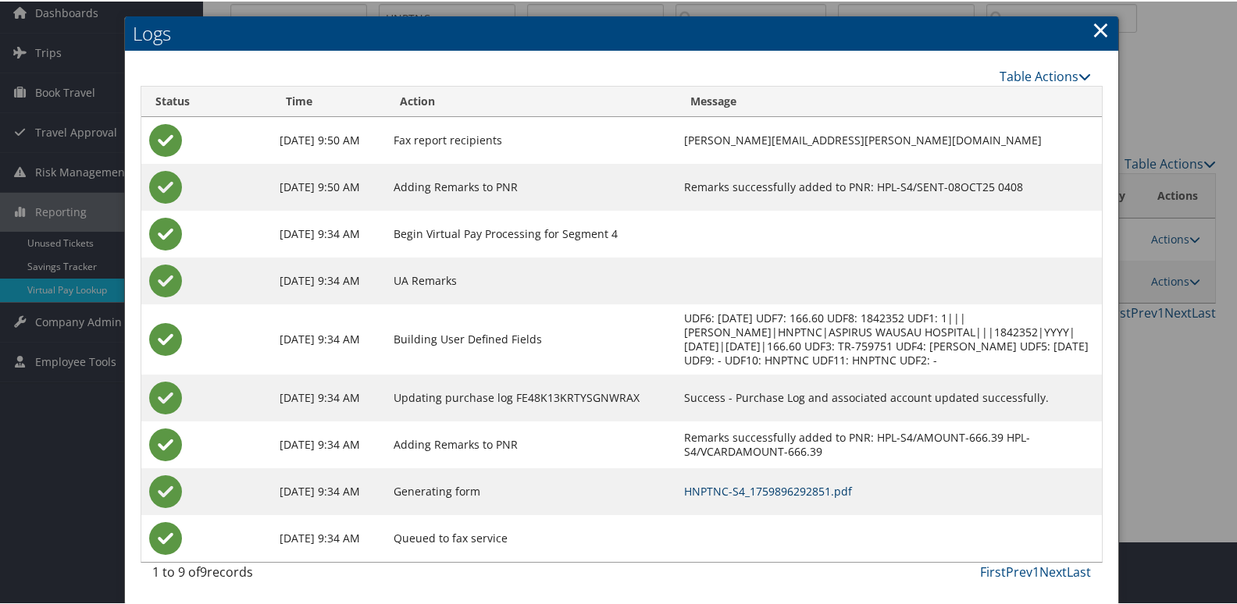
click at [807, 486] on link "HNPTNC-S4_1759896292851.pdf" at bounding box center [768, 489] width 168 height 15
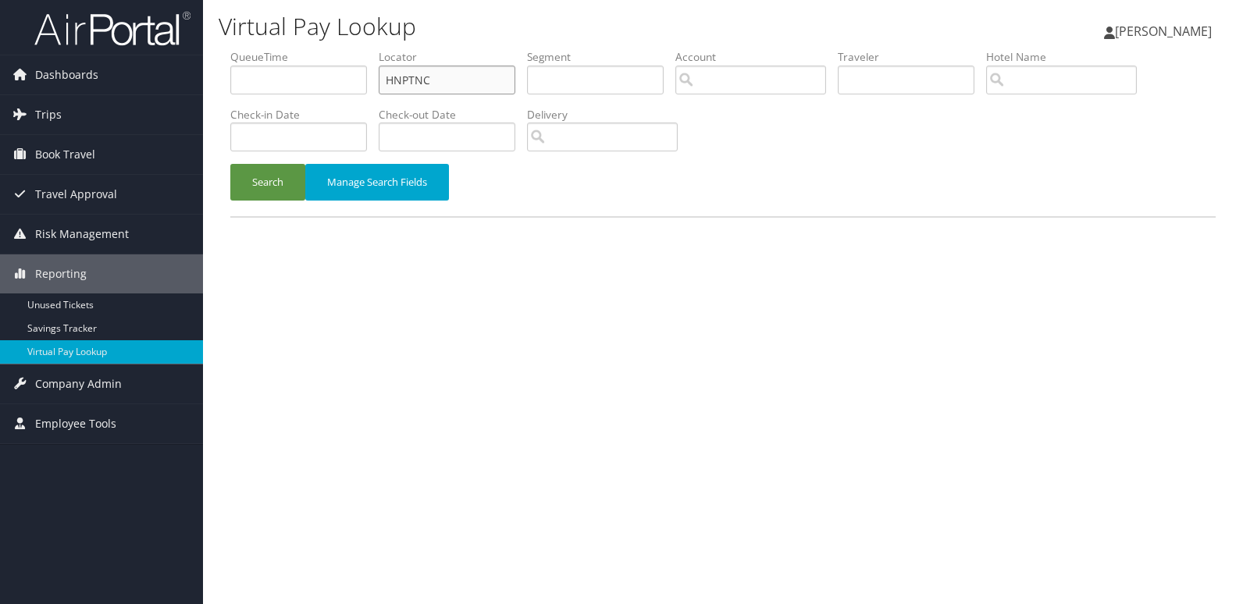
drag, startPoint x: 463, startPoint y: 79, endPoint x: 246, endPoint y: 90, distance: 217.3
click at [249, 49] on ul "QueueTime Locator HNPTNC Segment Account Traveler Hotel Name Check-in Date Chec…" at bounding box center [722, 49] width 985 height 0
paste input "YCRSIA"
type input "YCRSIA"
click at [268, 189] on button "Search" at bounding box center [267, 182] width 75 height 37
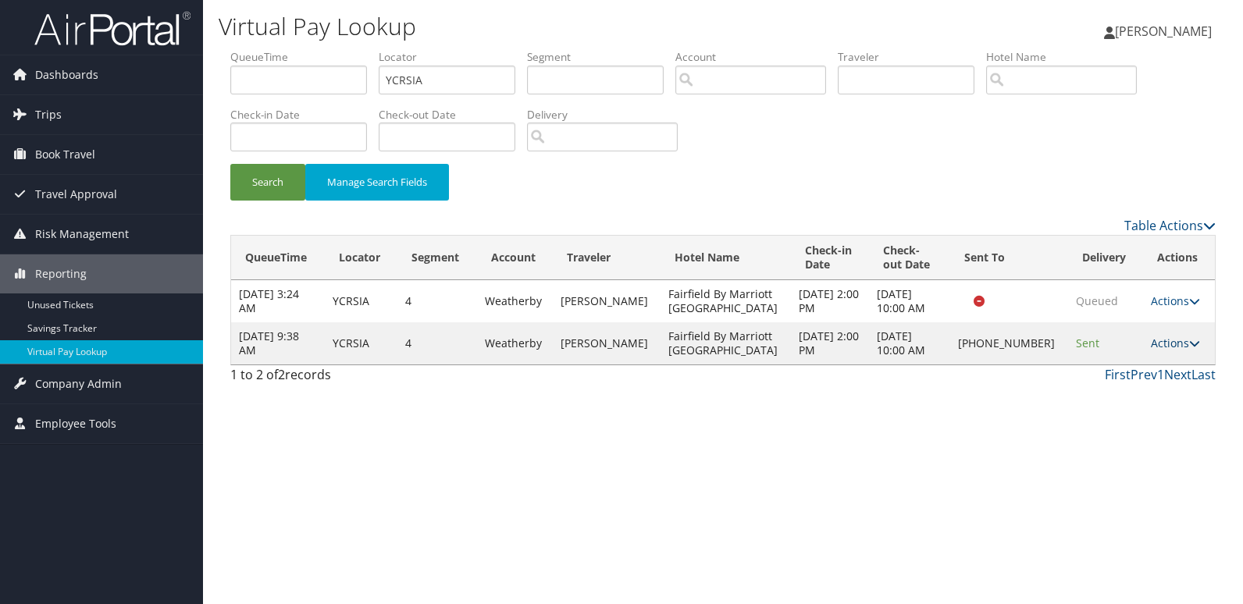
click at [1172, 347] on link "Actions" at bounding box center [1175, 343] width 49 height 15
click at [1103, 399] on link "Logs" at bounding box center [1121, 392] width 133 height 27
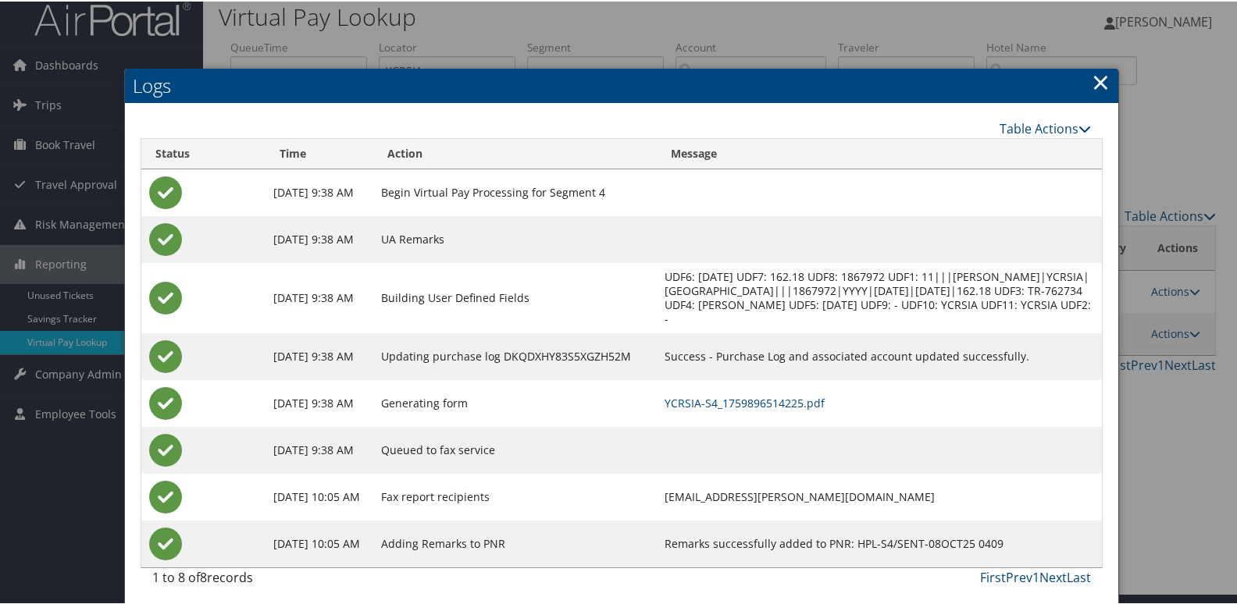
scroll to position [16, 0]
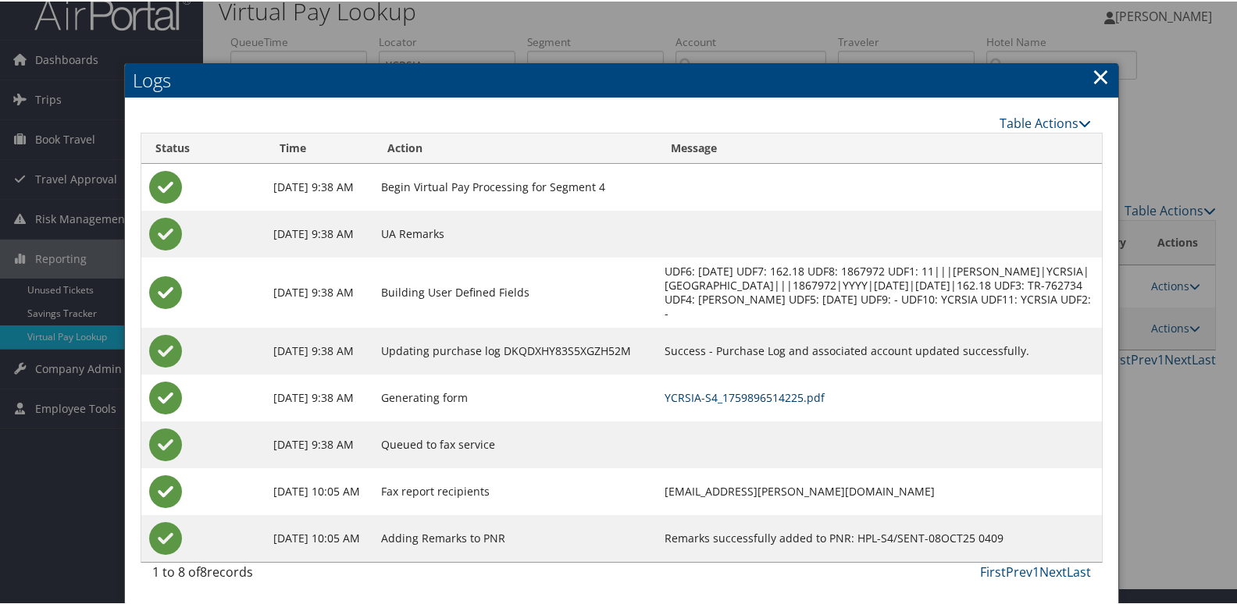
drag, startPoint x: 820, startPoint y: 396, endPoint x: 837, endPoint y: 397, distance: 17.2
click at [820, 396] on link "YCRSIA-S4_1759896514225.pdf" at bounding box center [744, 396] width 160 height 15
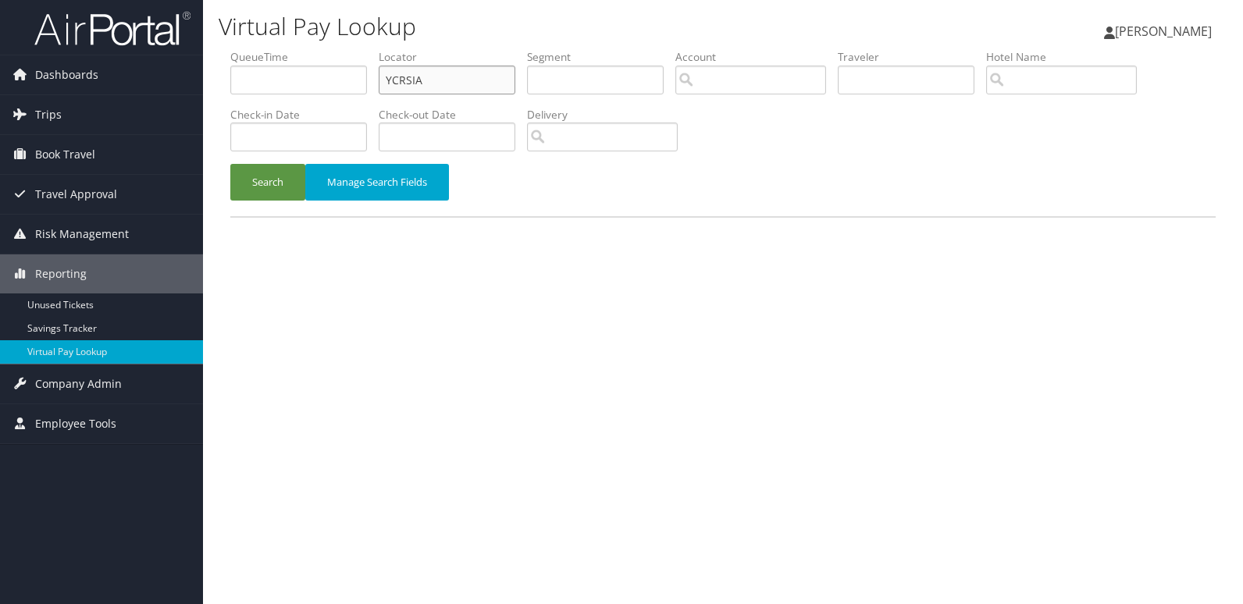
drag, startPoint x: 447, startPoint y: 75, endPoint x: 302, endPoint y: 94, distance: 146.4
click at [302, 49] on ul "QueueTime Locator YCRSIA Segment Account Traveler Hotel Name Check-in Date Chec…" at bounding box center [722, 49] width 985 height 0
paste input "EHMCEN"
type input "EHMCEN"
click at [276, 187] on button "Search" at bounding box center [267, 182] width 75 height 37
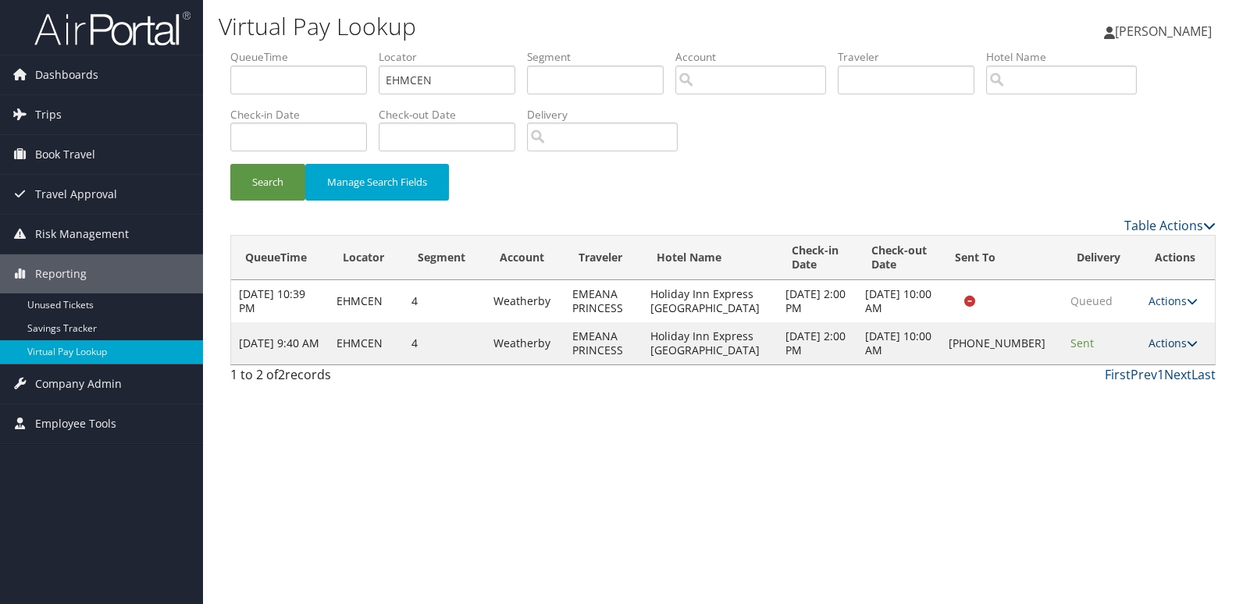
click at [1179, 346] on link "Actions" at bounding box center [1172, 343] width 49 height 15
click at [1129, 391] on link "Logs" at bounding box center [1120, 392] width 133 height 27
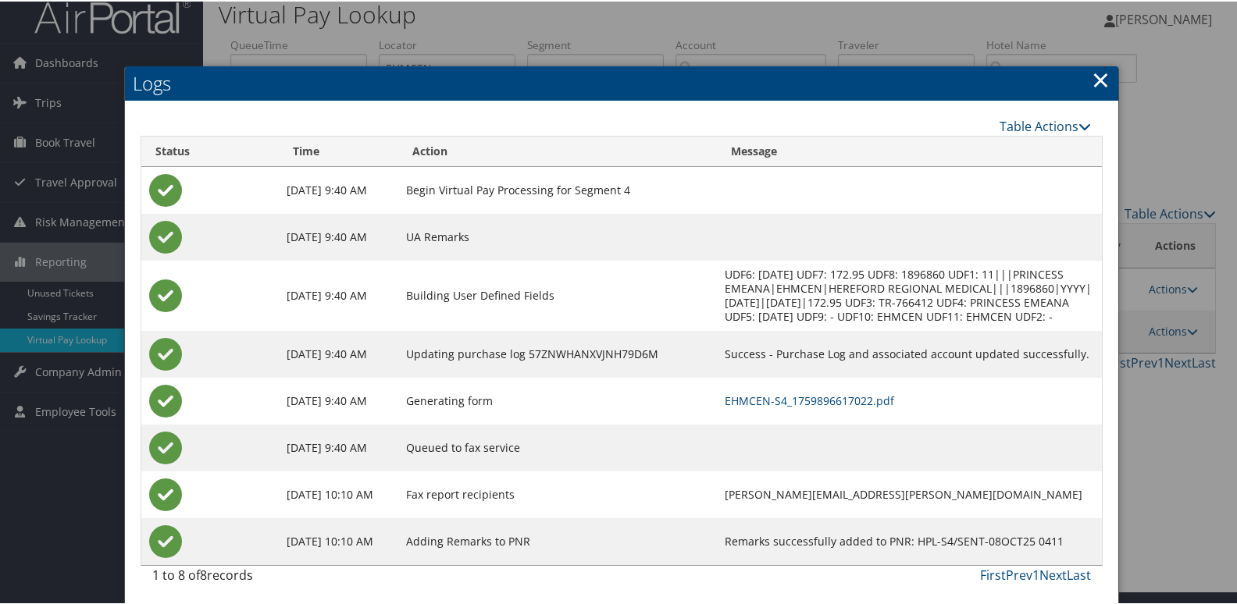
scroll to position [16, 0]
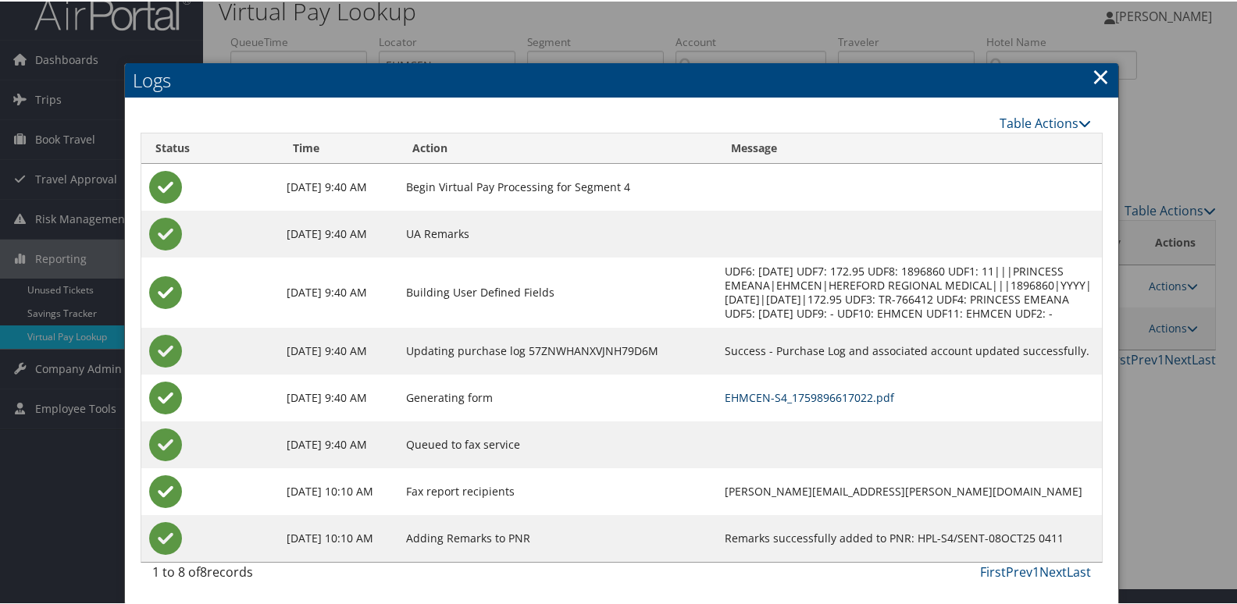
click at [734, 397] on link "EHMCEN-S4_1759896617022.pdf" at bounding box center [808, 396] width 169 height 15
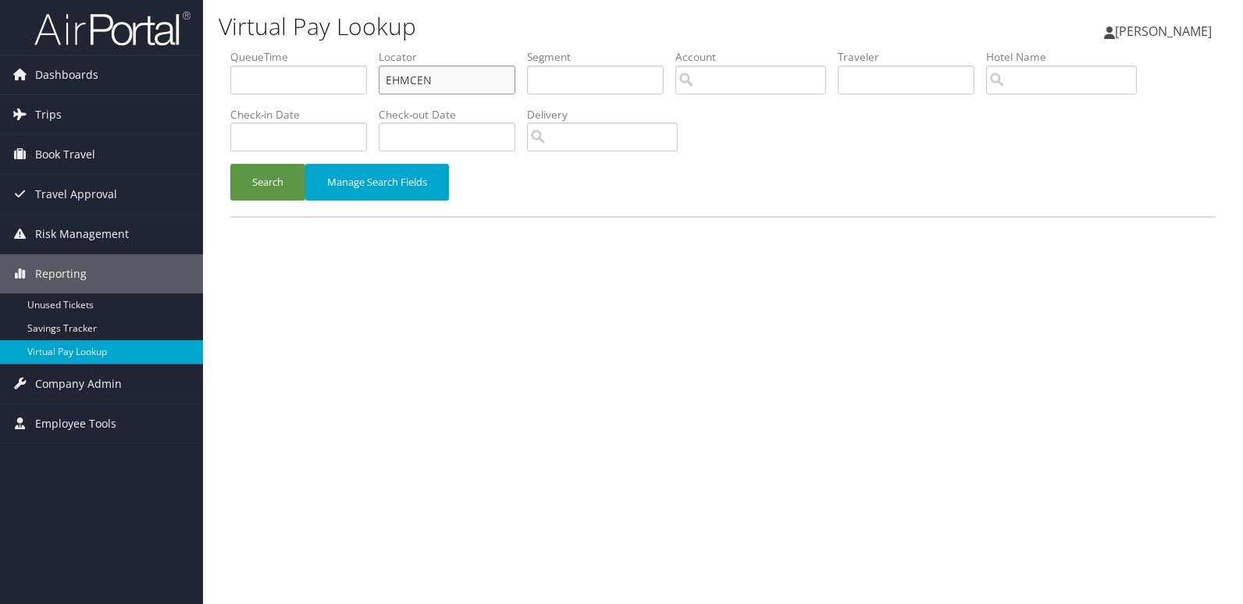
drag, startPoint x: 454, startPoint y: 77, endPoint x: 348, endPoint y: 99, distance: 107.6
click at [349, 49] on ul "QueueTime Locator EHMCEN Segment Account Traveler Hotel Name Check-in Date Chec…" at bounding box center [722, 49] width 985 height 0
paste input "MNPINT"
type input "MNPINT"
click at [284, 190] on button "Search" at bounding box center [267, 182] width 75 height 37
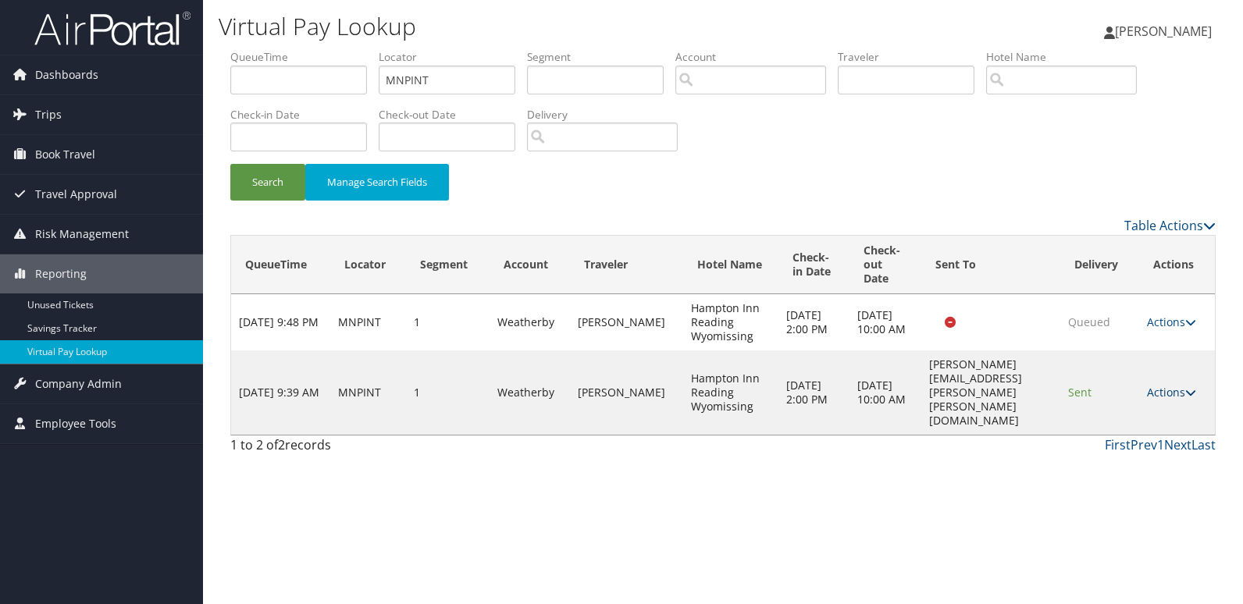
click at [1187, 387] on icon at bounding box center [1190, 392] width 11 height 11
click at [1113, 417] on link "Logs" at bounding box center [1143, 428] width 98 height 27
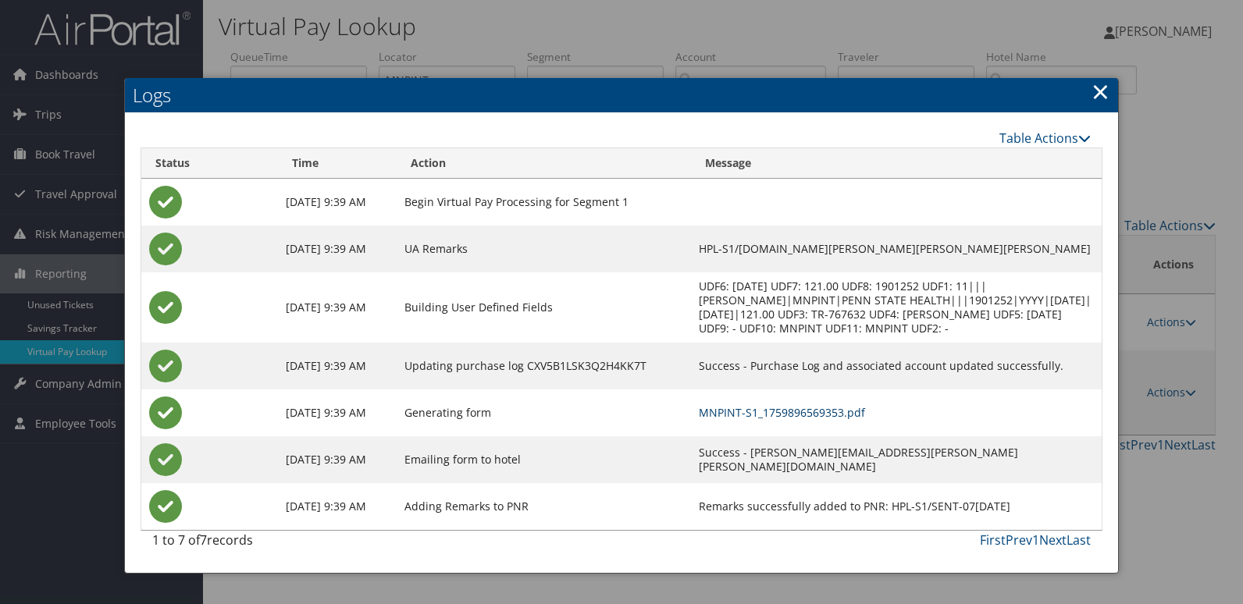
click at [769, 415] on link "MNPINT-S1_1759896569353.pdf" at bounding box center [782, 412] width 166 height 15
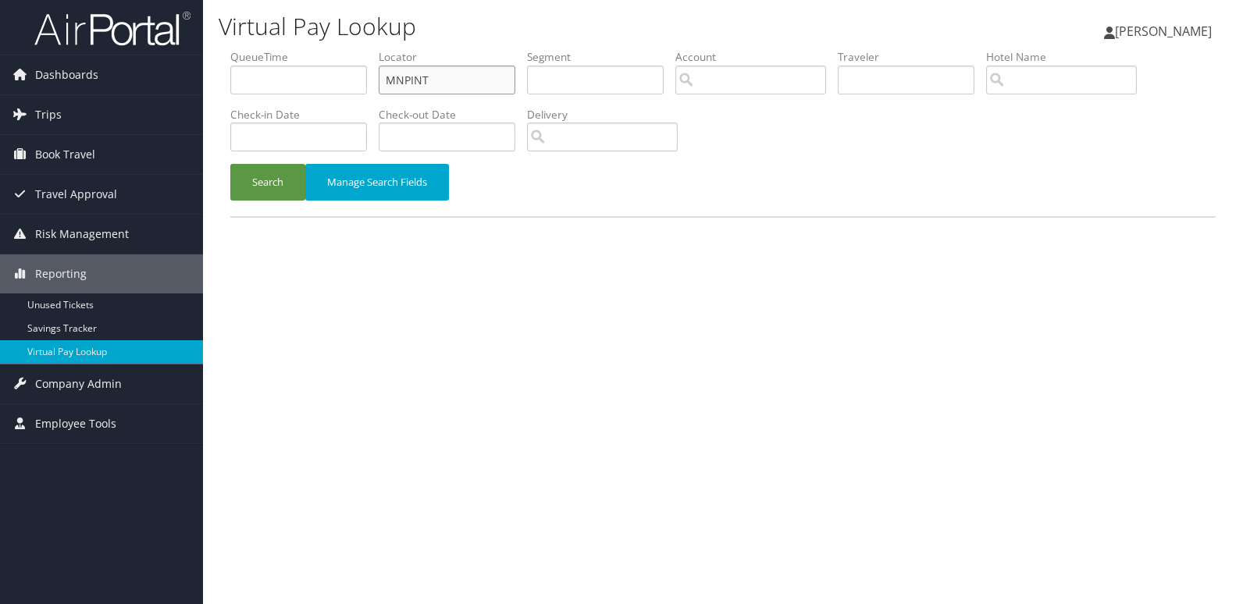
drag, startPoint x: 477, startPoint y: 73, endPoint x: 217, endPoint y: 103, distance: 261.6
click at [217, 103] on div "Virtual Pay Lookup [PERSON_NAME] [PERSON_NAME] My Settings Travel Agency Contac…" at bounding box center [723, 302] width 1040 height 604
paste input "OFGZVX"
type input "OFGZVX"
click at [261, 186] on button "Search" at bounding box center [267, 182] width 75 height 37
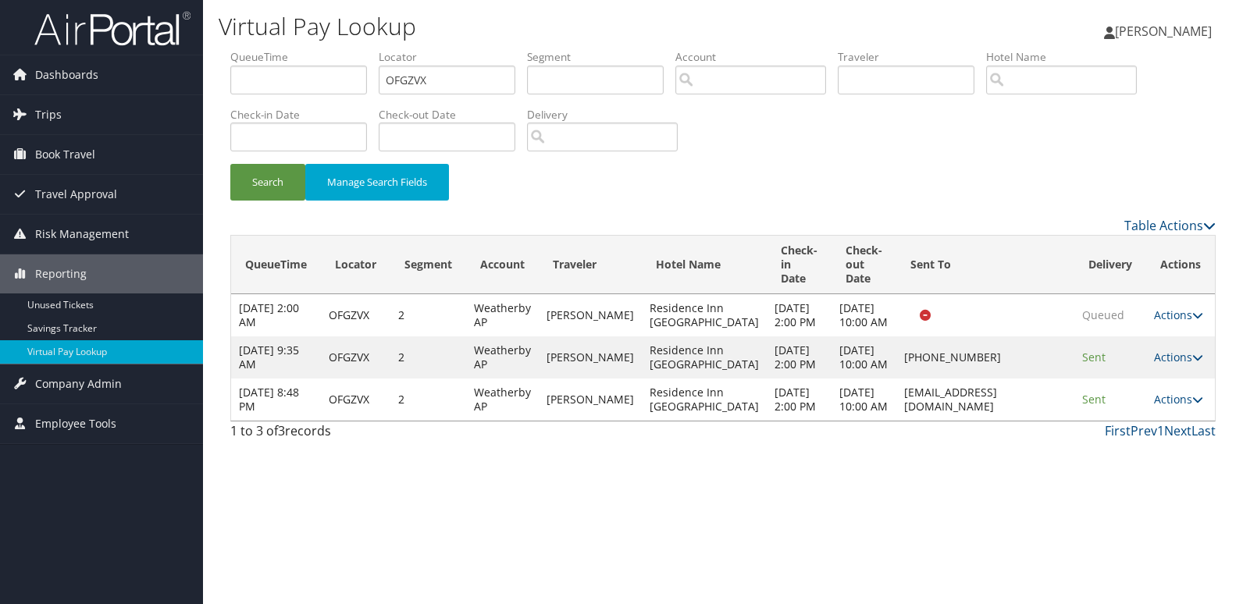
click at [1148, 421] on td "Actions Resend Logs View Itinerary" at bounding box center [1180, 400] width 69 height 42
click at [1171, 407] on link "Actions" at bounding box center [1178, 399] width 49 height 15
click at [1139, 510] on link "Logs" at bounding box center [1150, 519] width 98 height 27
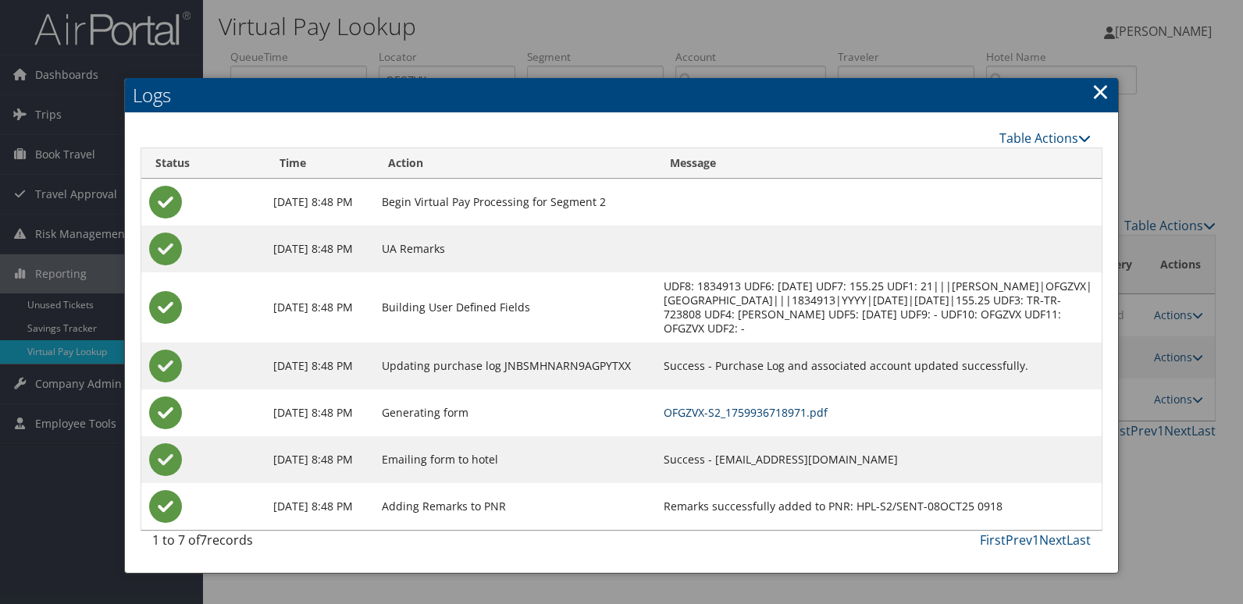
click at [708, 417] on link "OFGZVX-S2_1759936718971.pdf" at bounding box center [746, 412] width 164 height 15
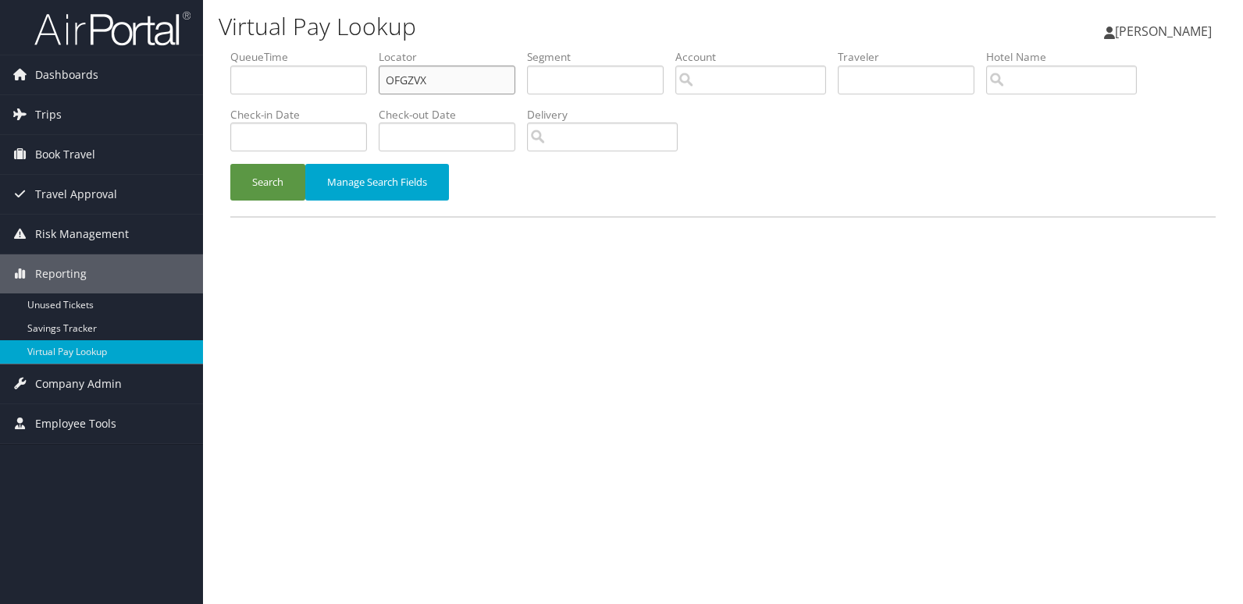
drag, startPoint x: 461, startPoint y: 76, endPoint x: 291, endPoint y: 94, distance: 170.4
click at [291, 49] on ul "QueueTime Locator OFGZVX Segment Account Traveler Hotel Name Check-in Date Chec…" at bounding box center [722, 49] width 985 height 0
paste input "WVHUNL"
type input "WVHUNL"
click at [265, 169] on button "Search" at bounding box center [267, 182] width 75 height 37
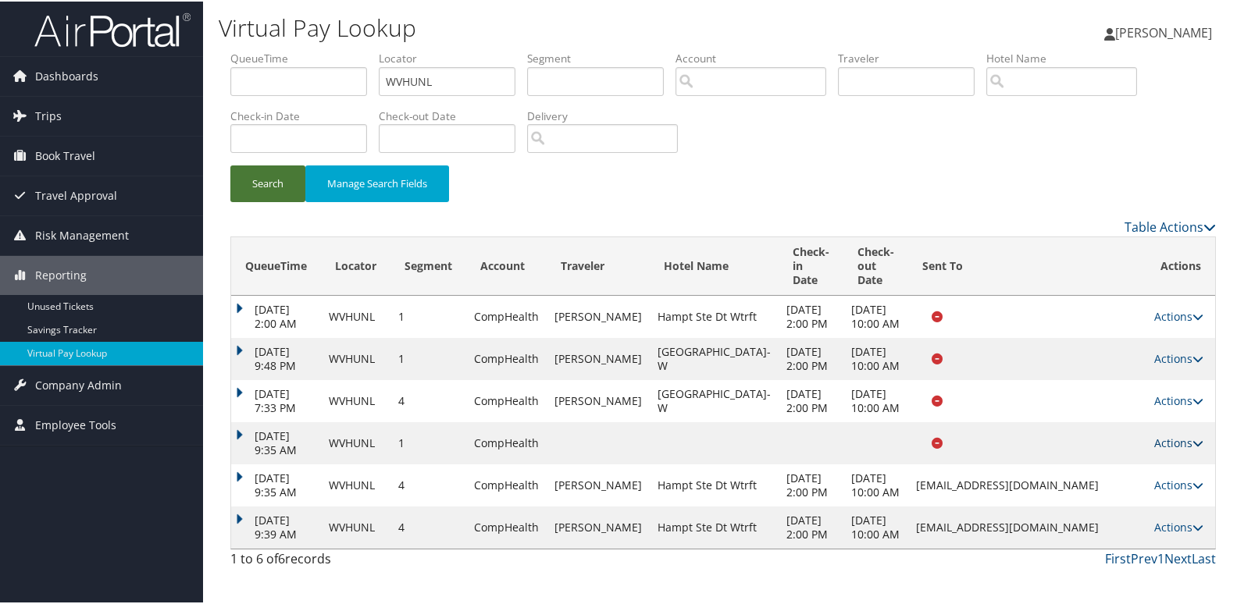
scroll to position [69, 0]
click at [1180, 533] on link "Actions" at bounding box center [1178, 525] width 49 height 15
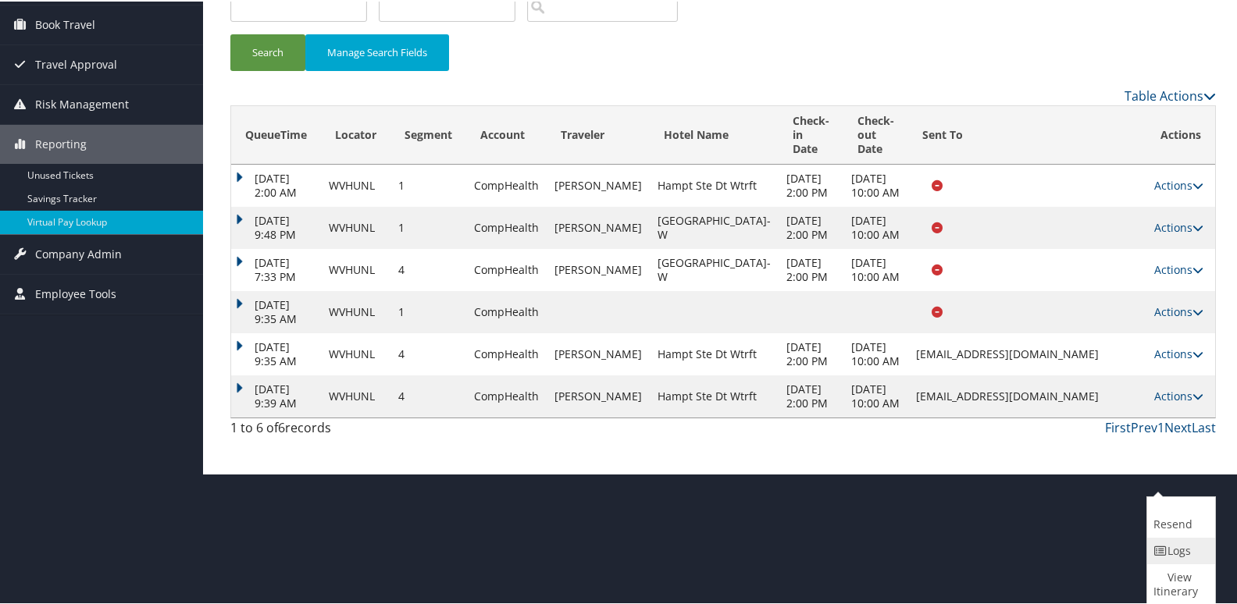
click at [1164, 546] on icon at bounding box center [1160, 549] width 14 height 11
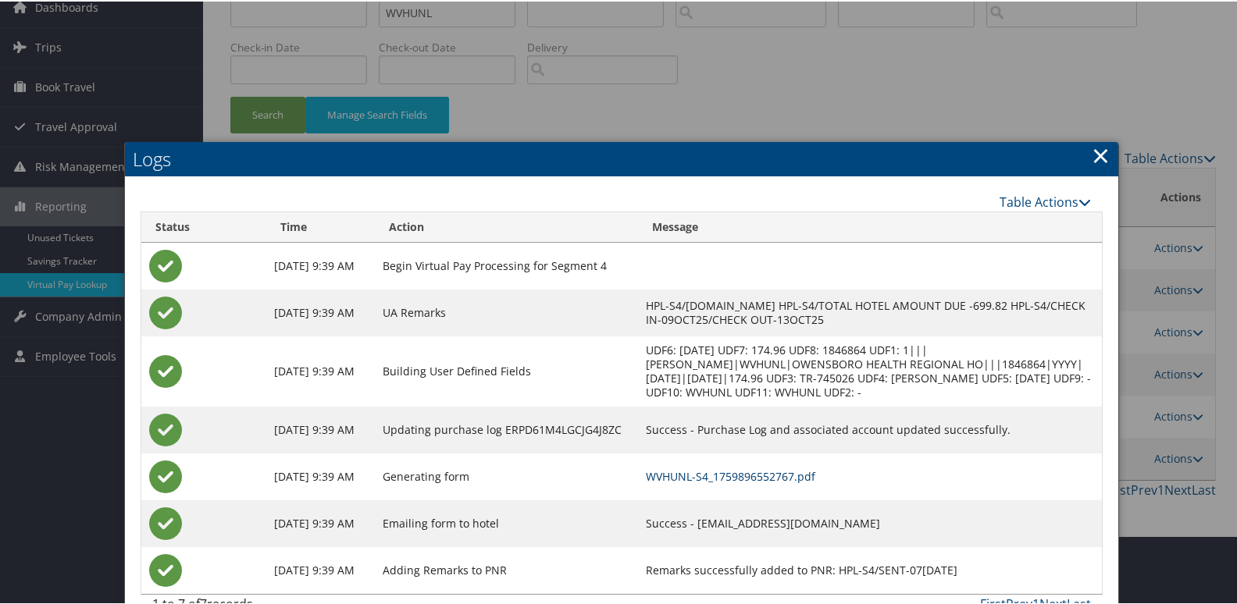
click at [657, 472] on link "WVHUNL-S4_1759896552767.pdf" at bounding box center [730, 475] width 169 height 15
